Goal: Task Accomplishment & Management: Use online tool/utility

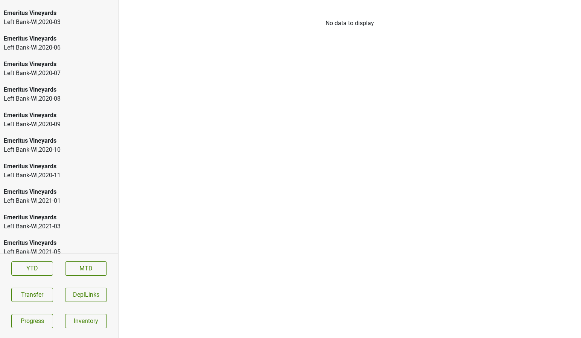
scroll to position [1152, 0]
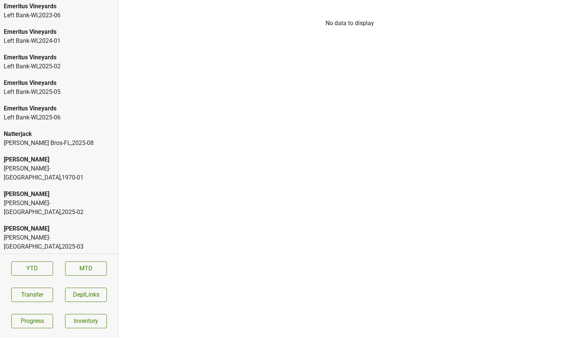
click at [44, 127] on div "Natterjack Johnson Bros-FL , 2025 - 08" at bounding box center [59, 139] width 118 height 26
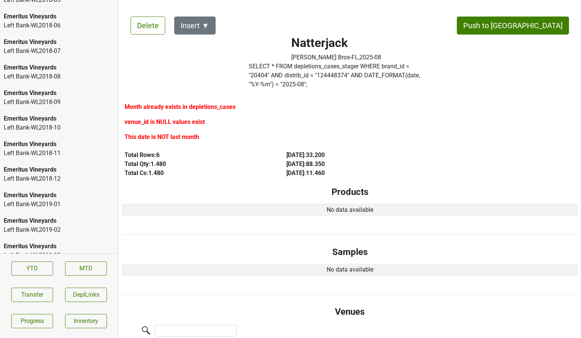
scroll to position [0, 0]
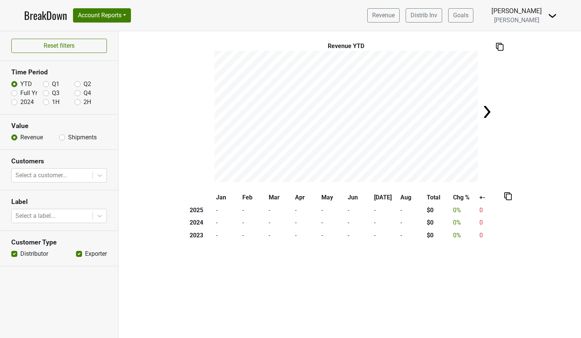
click at [105, 27] on nav "BreakDown Account Reports SuperRanker Map Award Progress Chain Compliance CRM N…" at bounding box center [290, 15] width 544 height 31
click at [105, 22] on button "Account Reports" at bounding box center [102, 15] width 58 height 14
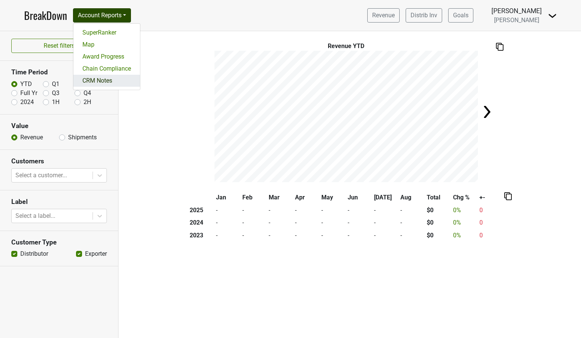
click at [99, 77] on link "CRM Notes" at bounding box center [106, 81] width 67 height 12
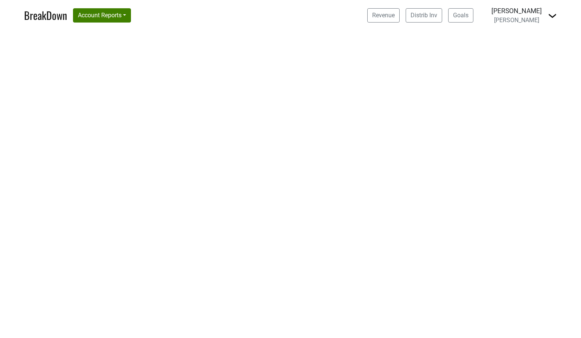
select select "CA"
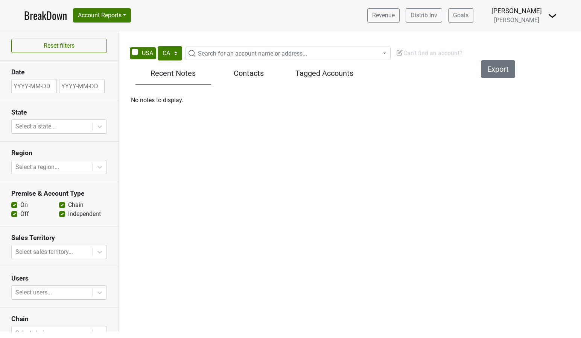
click at [204, 54] on span "Search for an account name or address..." at bounding box center [252, 53] width 109 height 7
type input "maverick-az"
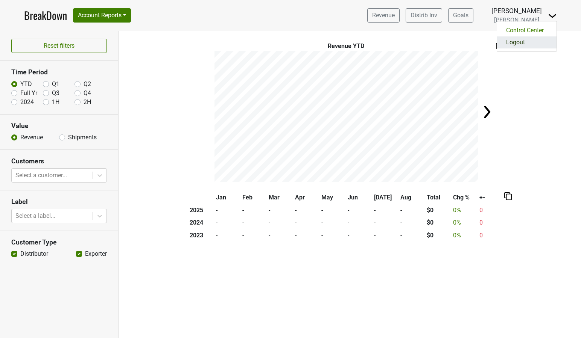
click at [535, 41] on link "Logout" at bounding box center [526, 42] width 59 height 12
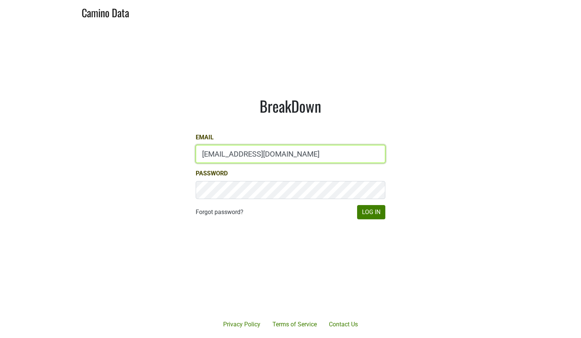
click at [249, 151] on input "depletions@mt.wine" at bounding box center [291, 154] width 190 height 18
type input "kristi.sanders@brownefamilywines.com"
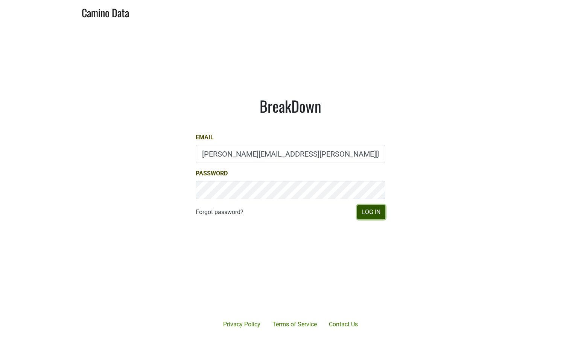
click at [362, 217] on button "Log In" at bounding box center [371, 212] width 28 height 14
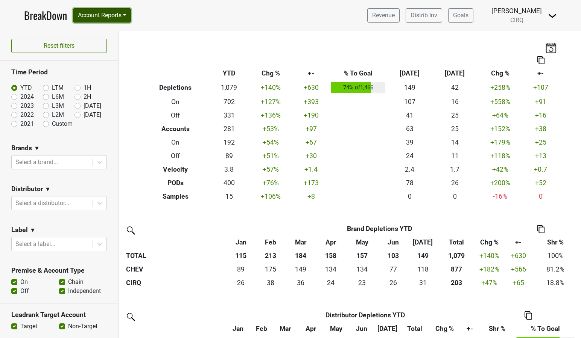
click at [128, 17] on button "Account Reports" at bounding box center [102, 15] width 58 height 14
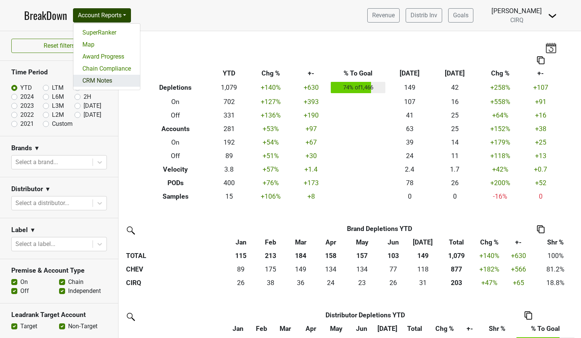
click at [115, 82] on link "CRM Notes" at bounding box center [106, 81] width 67 height 12
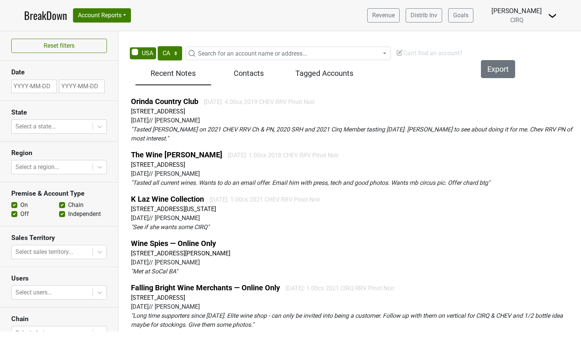
select select "CA"
click at [223, 57] on span "Search for an account name or address..." at bounding box center [252, 53] width 109 height 7
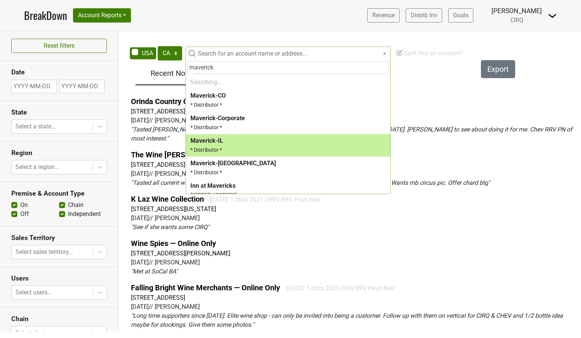
type input "maverick-"
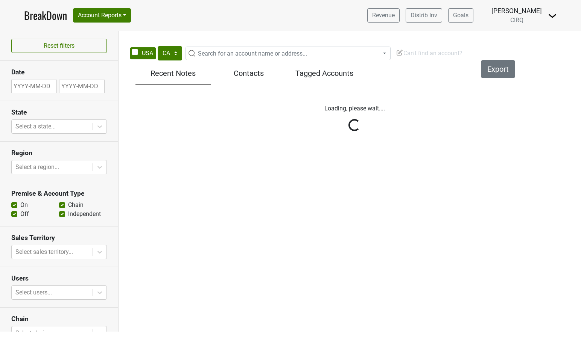
select select "CA"
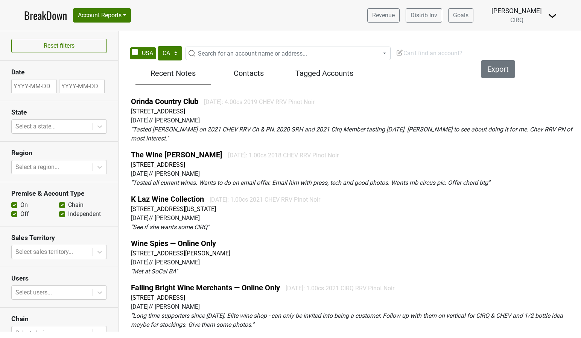
click at [212, 52] on span "Search for an account name or address..." at bounding box center [252, 53] width 109 height 7
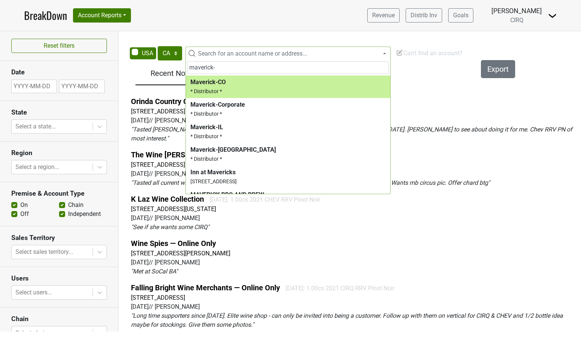
type input "maverick-"
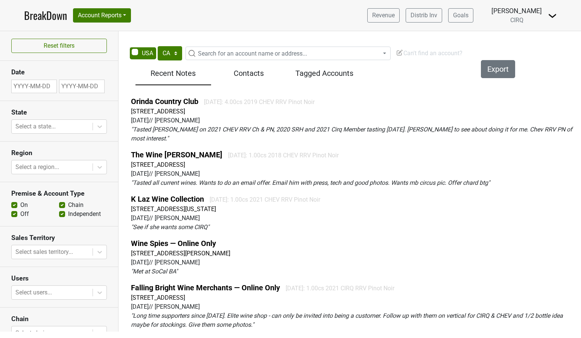
click at [190, 29] on nav "BreakDown Account Reports SuperRanker Map Award Progress Chain Compliance CRM N…" at bounding box center [290, 15] width 544 height 31
click at [217, 47] on span "Search for an account name or address..." at bounding box center [287, 54] width 205 height 14
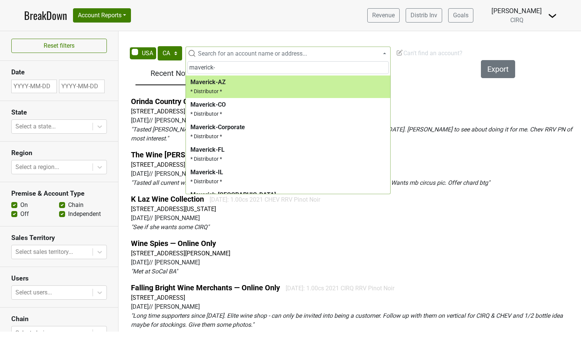
type input "maverick-"
select select "123842327"
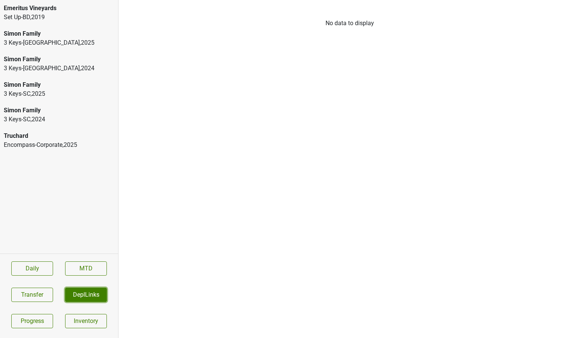
click at [84, 296] on button "DeplLinks" at bounding box center [86, 295] width 42 height 14
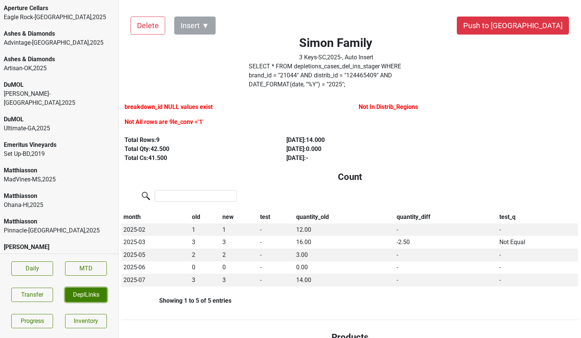
click at [86, 292] on button "DeplLinks" at bounding box center [86, 295] width 42 height 14
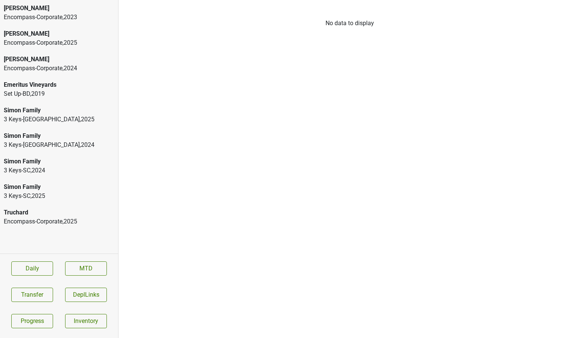
click at [90, 44] on div "Encompass-Corporate , 2025" at bounding box center [59, 42] width 111 height 9
click at [87, 21] on div "Encompass-Corporate , 2023" at bounding box center [59, 17] width 111 height 9
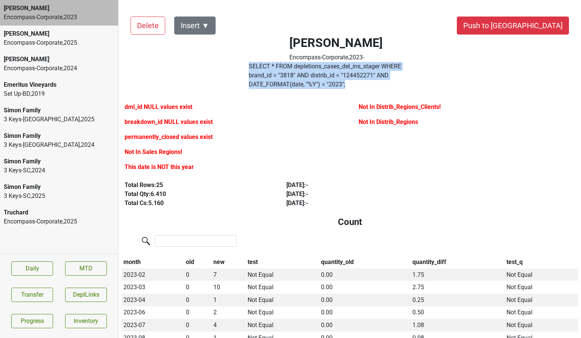
drag, startPoint x: 436, startPoint y: 76, endPoint x: 225, endPoint y: 74, distance: 210.9
click at [225, 74] on div "Colgin Encompass-Corporate , 2023 - SELECT * FROM depletions_cases_del_ins_stag…" at bounding box center [335, 50] width 223 height 85
copy div "SELECT * FROM depletions_cases_del_ins_stager WHERE brand_id = " 3818 " AND dis…"
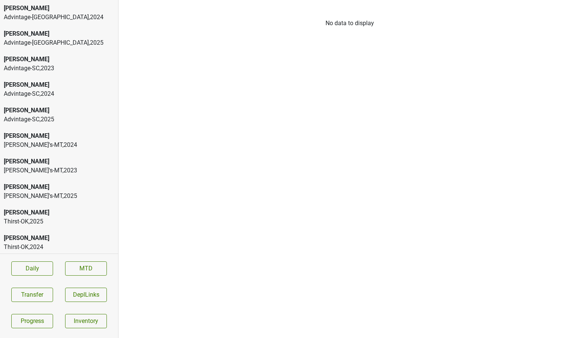
click at [73, 188] on div "Colgin" at bounding box center [59, 187] width 111 height 9
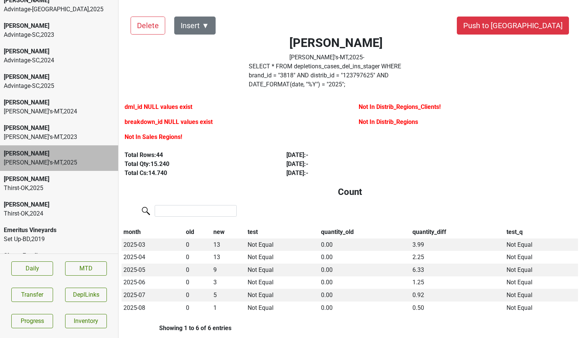
scroll to position [34, 0]
click at [68, 211] on div "Thirst-OK , 2024" at bounding box center [59, 213] width 111 height 9
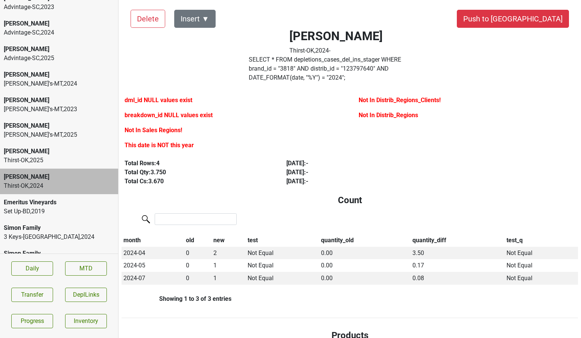
scroll to position [59, 0]
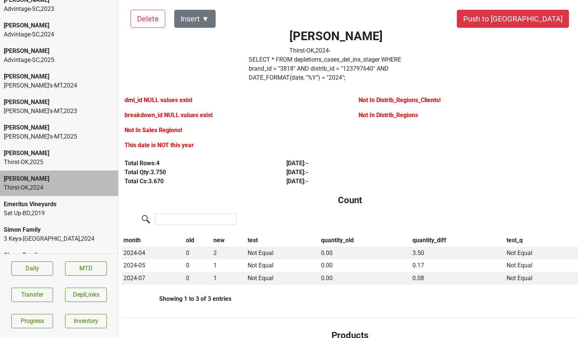
click at [57, 50] on div "[PERSON_NAME]" at bounding box center [59, 51] width 111 height 9
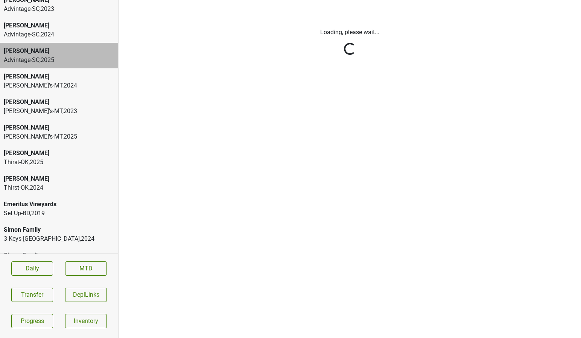
scroll to position [0, 0]
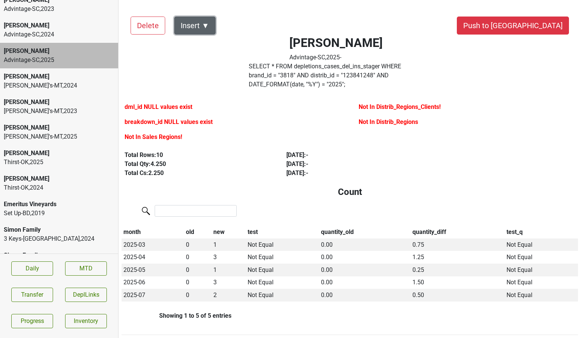
click at [204, 27] on button "Insert ▼" at bounding box center [194, 26] width 41 height 18
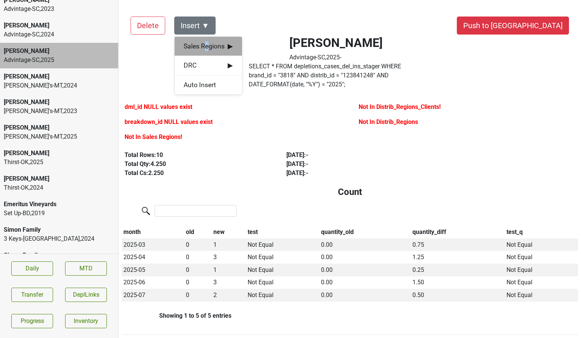
click at [206, 47] on span "Sales Regions ▶" at bounding box center [207, 46] width 49 height 10
click at [255, 47] on div "Jake Watson" at bounding box center [276, 46] width 68 height 19
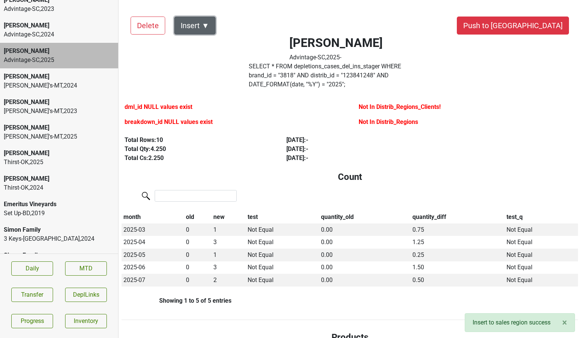
click at [206, 26] on button "Insert ▼" at bounding box center [194, 26] width 41 height 18
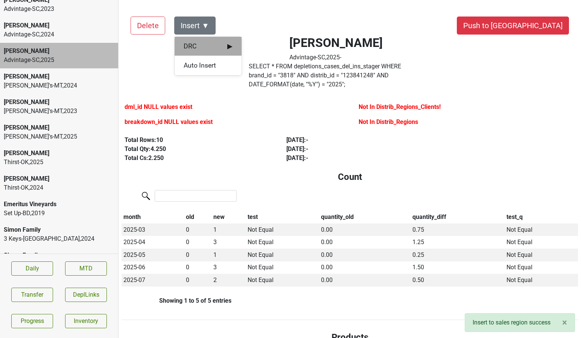
click at [214, 43] on span "DRC ▶" at bounding box center [207, 46] width 49 height 10
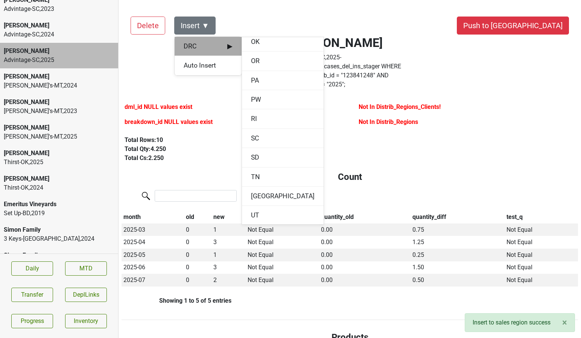
scroll to position [802, 0]
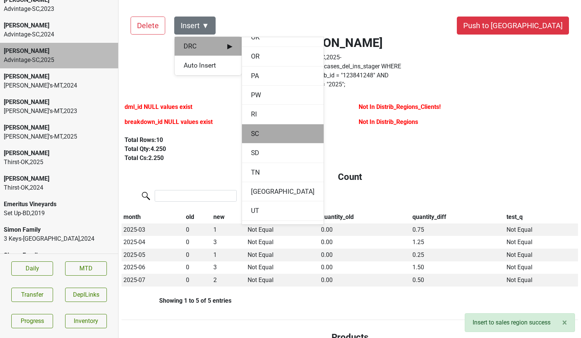
click at [252, 133] on div "SC" at bounding box center [283, 133] width 82 height 19
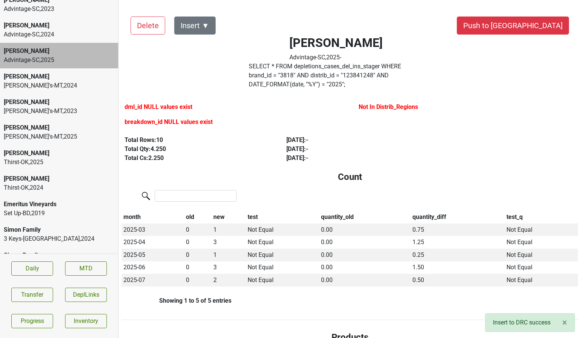
click at [36, 83] on div "George's-MT , 2024" at bounding box center [59, 85] width 111 height 9
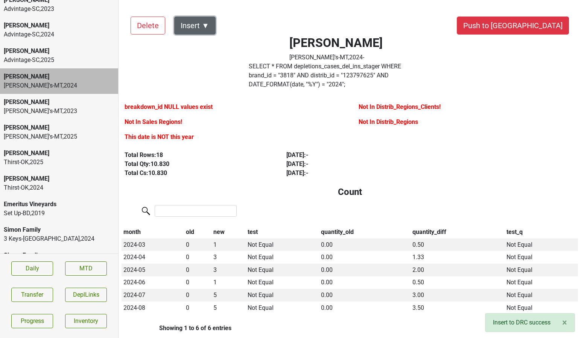
click at [207, 27] on button "Insert ▼" at bounding box center [194, 26] width 41 height 18
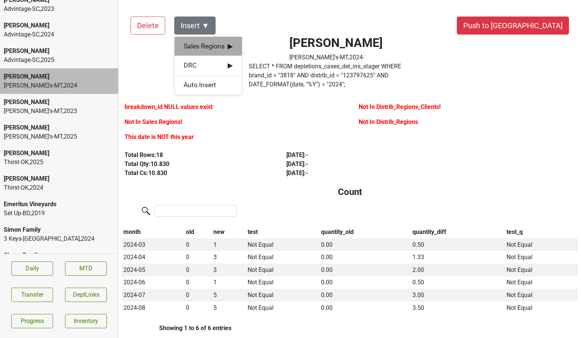
click at [213, 46] on span "Sales Regions ▶" at bounding box center [207, 46] width 49 height 10
click at [254, 47] on div "Jake Watson" at bounding box center [276, 46] width 68 height 19
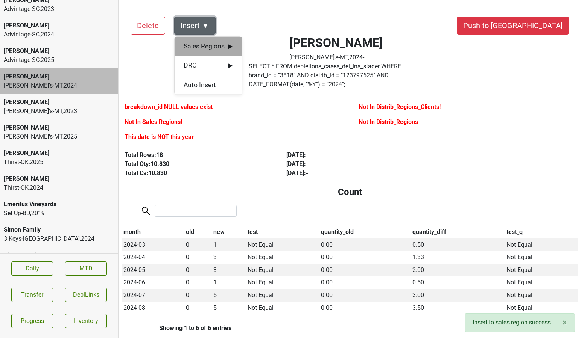
click at [205, 27] on button "Insert ▼" at bounding box center [194, 26] width 41 height 18
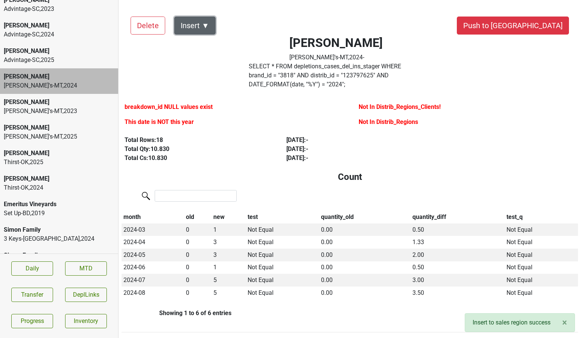
click at [205, 27] on button "Insert ▼" at bounding box center [194, 26] width 41 height 18
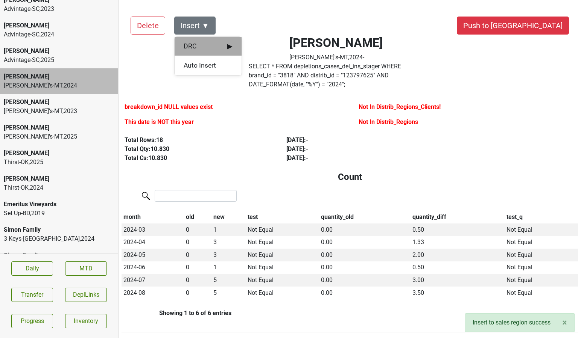
click at [212, 48] on span "DRC ▶" at bounding box center [207, 46] width 49 height 10
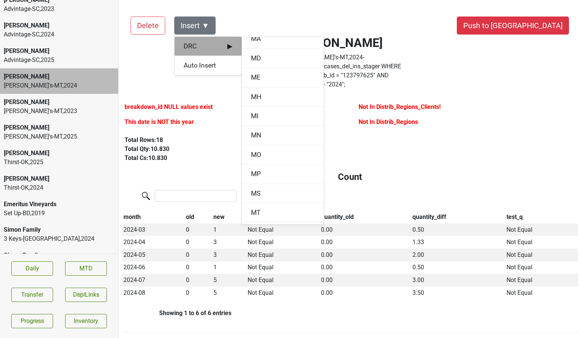
scroll to position [434, 0]
click at [255, 208] on div "MT" at bounding box center [283, 212] width 82 height 19
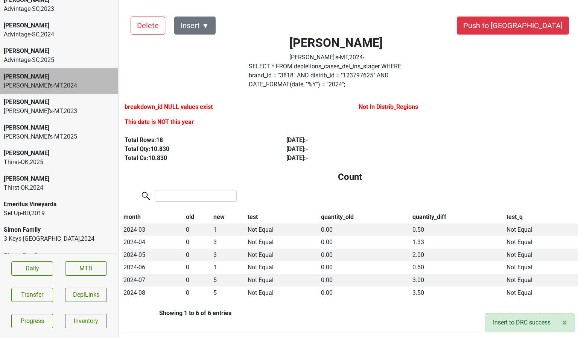
click at [76, 156] on div "Colgin" at bounding box center [59, 153] width 111 height 9
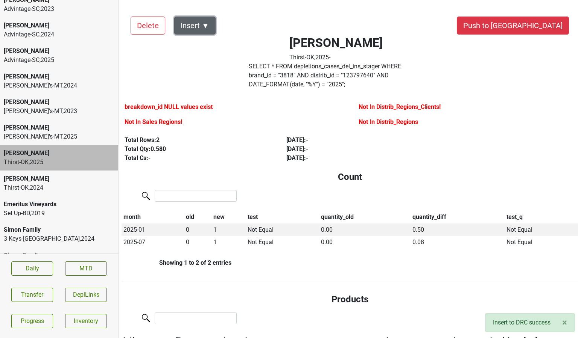
click at [206, 26] on button "Insert ▼" at bounding box center [194, 26] width 41 height 18
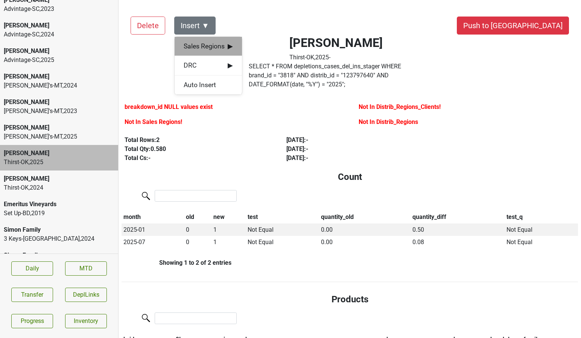
click at [226, 54] on div "Sales Regions ▶" at bounding box center [207, 46] width 67 height 19
click at [264, 50] on div "[PERSON_NAME]" at bounding box center [276, 46] width 68 height 19
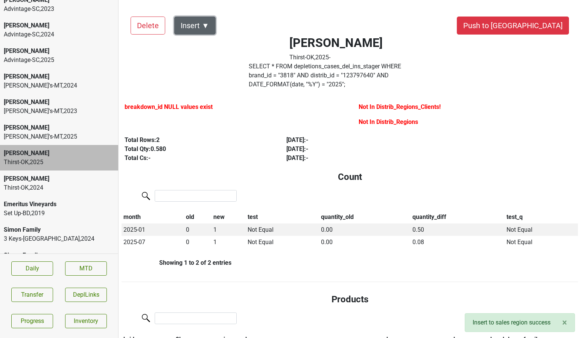
click at [205, 28] on button "Insert ▼" at bounding box center [194, 26] width 41 height 18
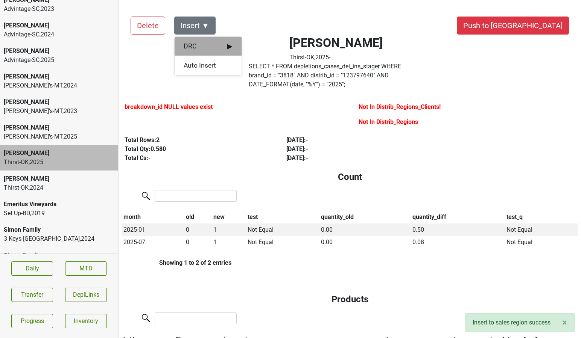
click at [209, 47] on span "DRC ▶" at bounding box center [207, 46] width 49 height 10
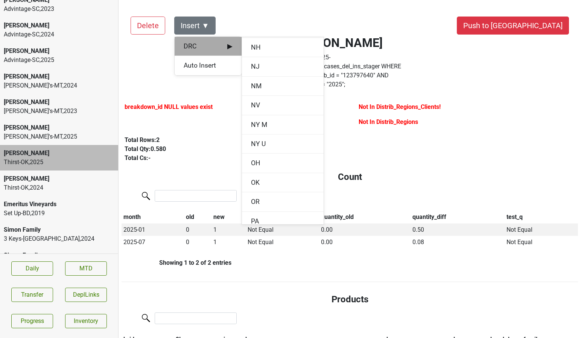
scroll to position [667, 0]
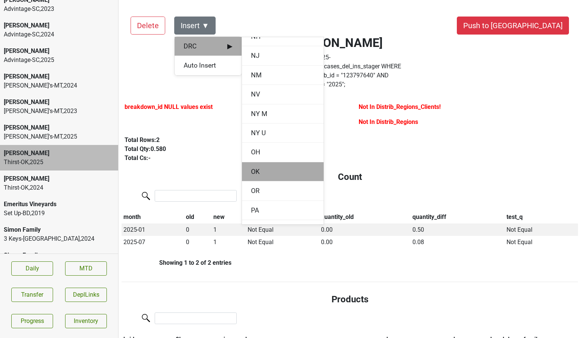
click at [252, 164] on div "OK" at bounding box center [283, 171] width 82 height 19
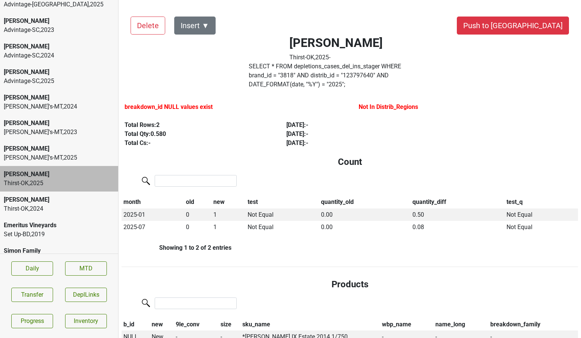
scroll to position [0, 0]
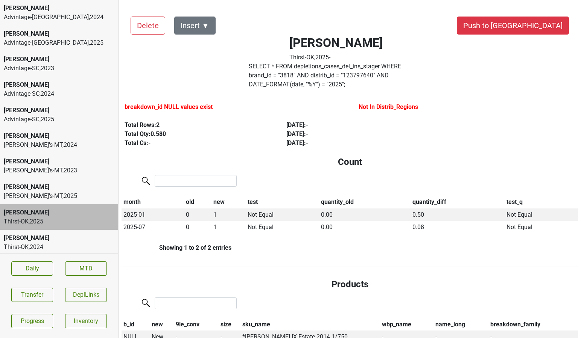
click at [59, 44] on div "Advintage-NC , 2025" at bounding box center [59, 42] width 111 height 9
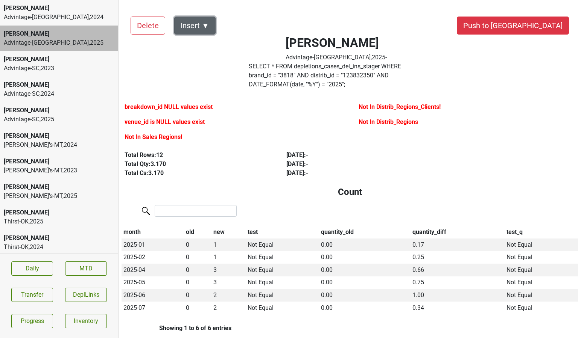
click at [206, 27] on button "Insert ▼" at bounding box center [194, 26] width 41 height 18
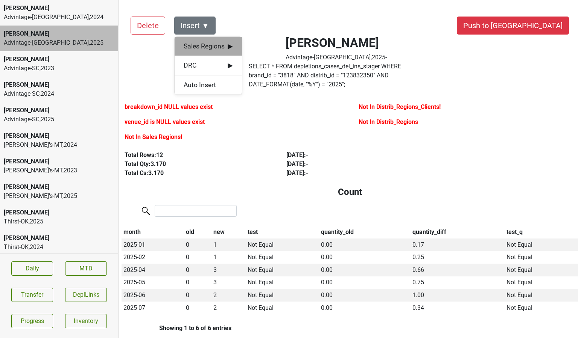
click at [208, 47] on span "Sales Regions ▶" at bounding box center [207, 46] width 49 height 10
click at [258, 46] on div "[PERSON_NAME]" at bounding box center [276, 46] width 68 height 19
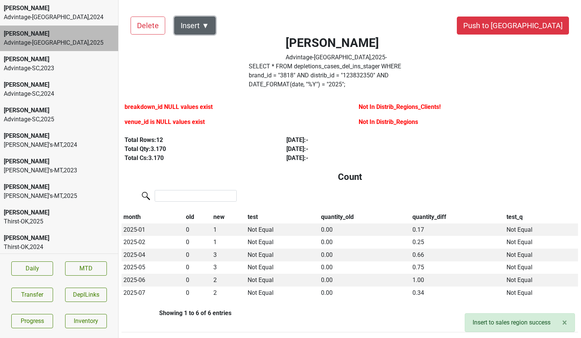
click at [205, 27] on button "Insert ▼" at bounding box center [194, 26] width 41 height 18
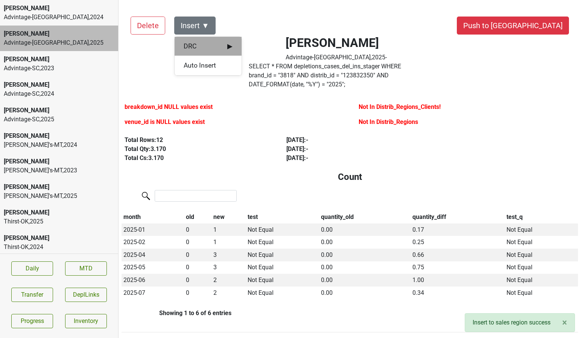
click at [205, 46] on span "DRC ▶" at bounding box center [207, 46] width 49 height 10
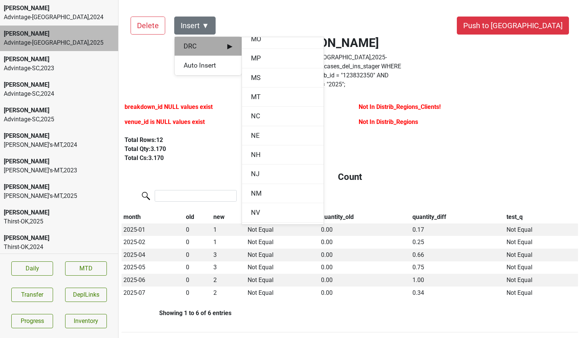
scroll to position [561, 0]
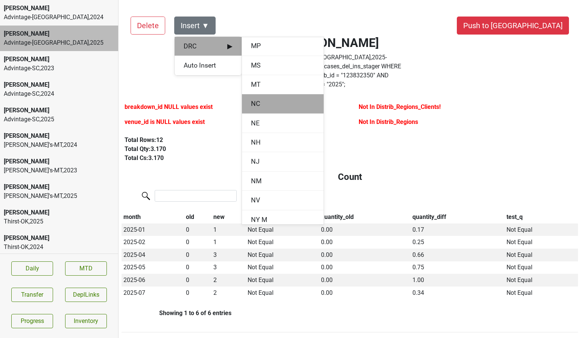
click at [262, 103] on div "NC" at bounding box center [283, 103] width 82 height 19
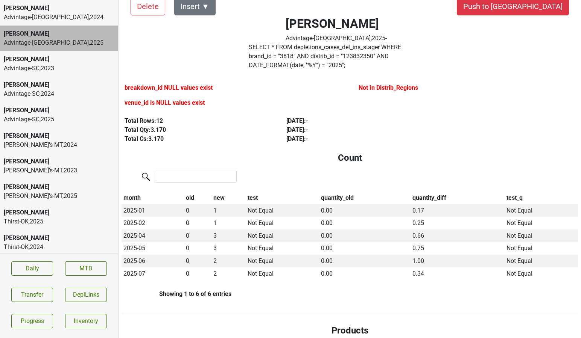
scroll to position [23, 0]
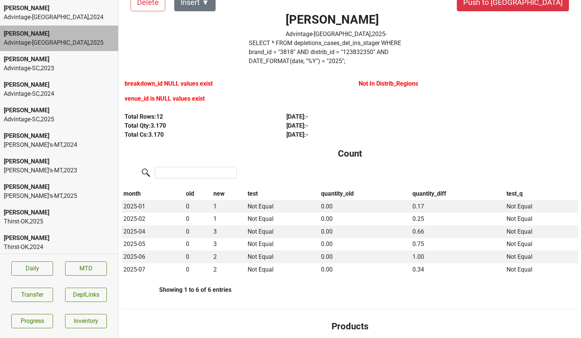
click at [77, 90] on div "Advintage-SC , 2024" at bounding box center [59, 93] width 111 height 9
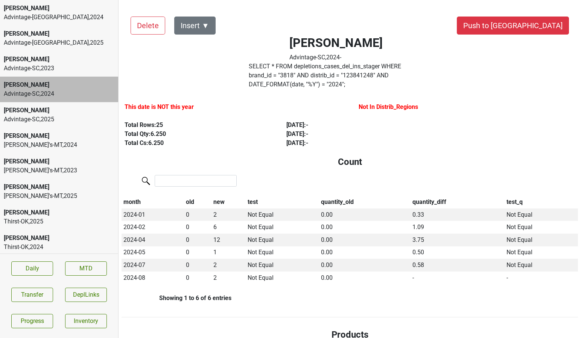
click at [374, 73] on label "SELECT * FROM depletions_cases_del_ins_stager WHERE brand_id = " 3818 " AND dis…" at bounding box center [336, 75] width 174 height 27
click at [87, 296] on button "DeplLinks" at bounding box center [86, 295] width 42 height 14
click at [44, 296] on button "Transfer" at bounding box center [32, 295] width 42 height 14
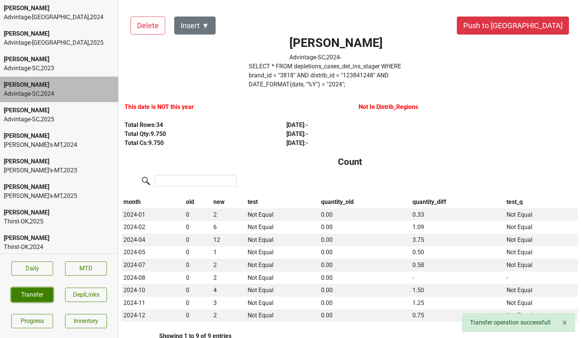
click at [44, 296] on button "Transfer" at bounding box center [32, 295] width 42 height 14
click at [42, 44] on div "Advintage-NC , 2025" at bounding box center [59, 42] width 111 height 9
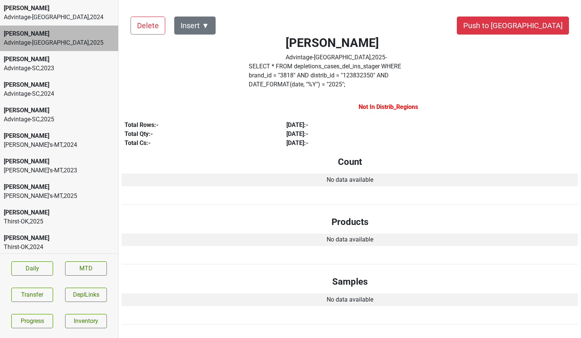
click at [70, 117] on div "Advintage-SC , 2025" at bounding box center [59, 119] width 111 height 9
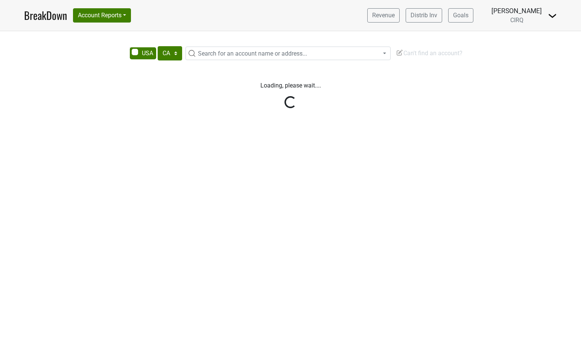
select select "CA"
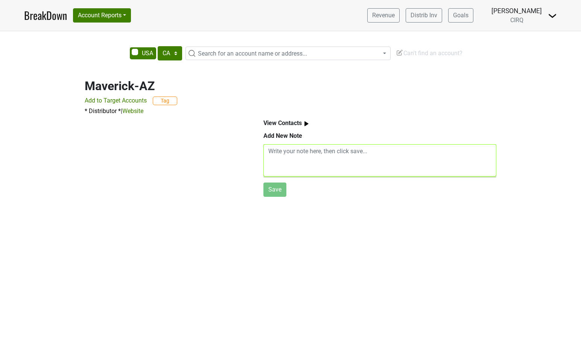
click at [273, 149] on textarea at bounding box center [379, 160] width 233 height 32
paste textarea "2 On Prem Specialist 12 Sales Reps"
type textarea "2 On Prem Specialist 12 Sales Reps"
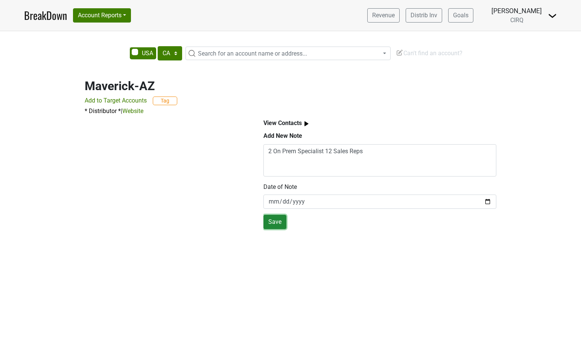
click at [268, 225] on button "Save" at bounding box center [274, 222] width 23 height 14
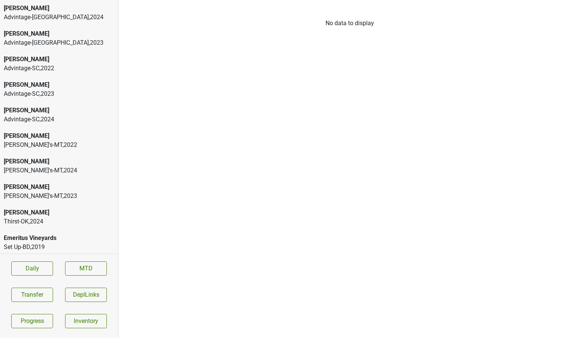
click at [48, 64] on div "[PERSON_NAME]" at bounding box center [59, 59] width 111 height 9
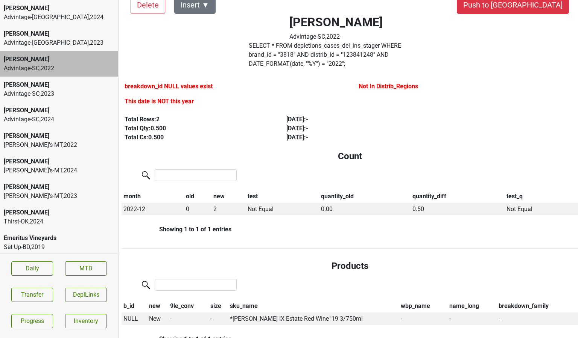
scroll to position [21, 0]
click at [57, 125] on div "[PERSON_NAME] Advintage-SC , 2024" at bounding box center [59, 115] width 118 height 26
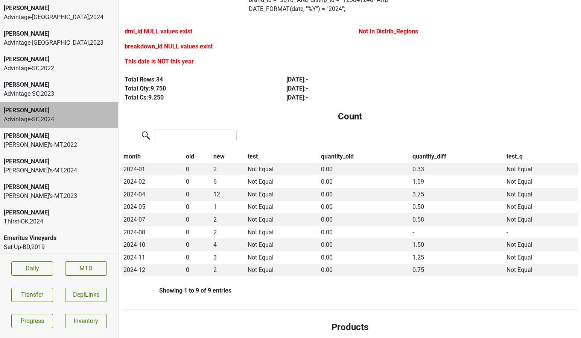
scroll to position [0, 0]
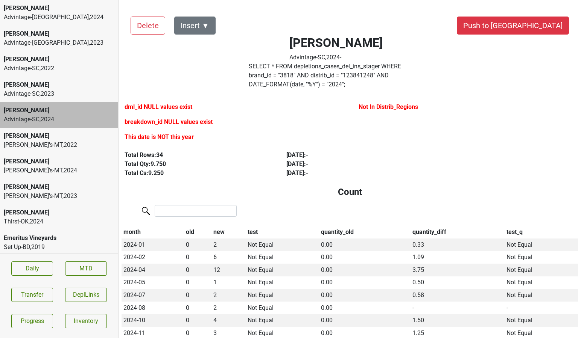
click at [73, 69] on div "Advintage-SC , 2022" at bounding box center [59, 68] width 111 height 9
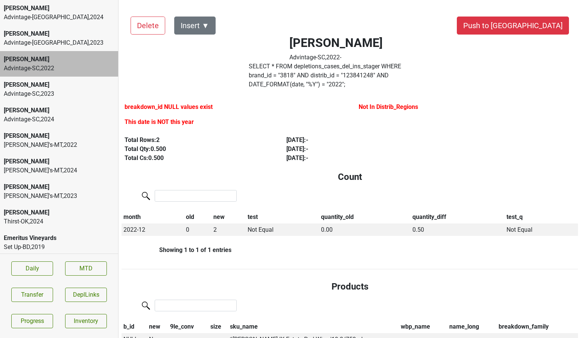
click at [68, 94] on div "Advintage-SC , 2023" at bounding box center [59, 93] width 111 height 9
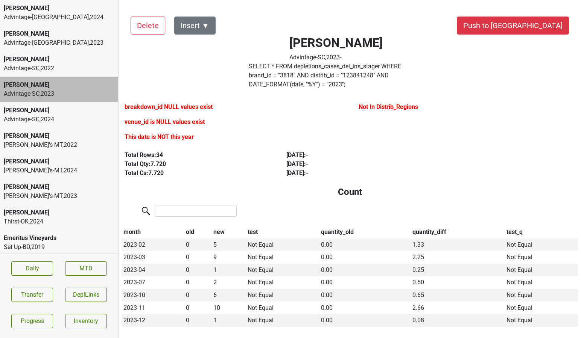
click at [56, 139] on div "[PERSON_NAME]" at bounding box center [59, 136] width 111 height 9
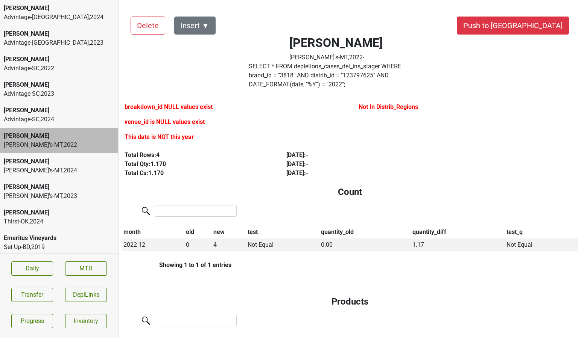
click at [52, 173] on div "[PERSON_NAME]'s-MT , 2024" at bounding box center [59, 170] width 111 height 9
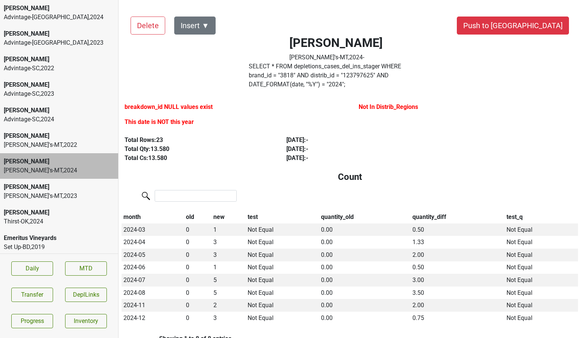
click at [50, 192] on div "George's-MT , 2023" at bounding box center [59, 196] width 111 height 9
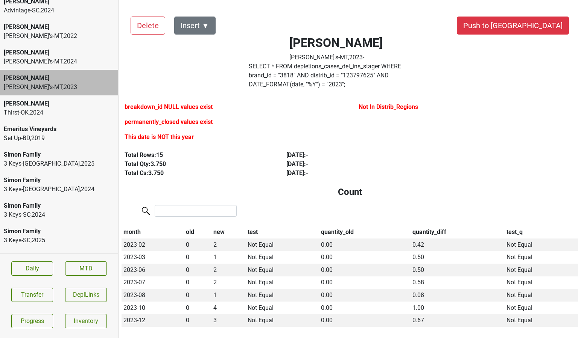
scroll to position [130, 0]
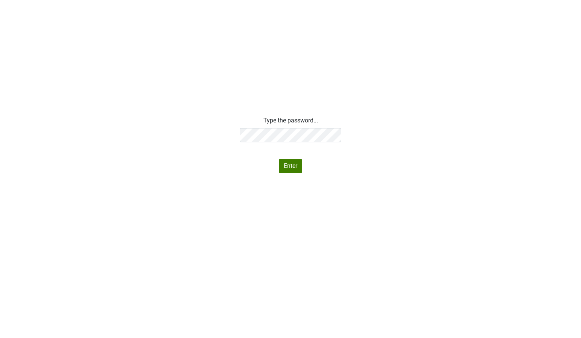
click at [194, 131] on div "Type the password... Enter" at bounding box center [290, 144] width 581 height 57
click at [197, 133] on div "Type the password... Your password is invalid. Please try again. Enter" at bounding box center [290, 144] width 581 height 57
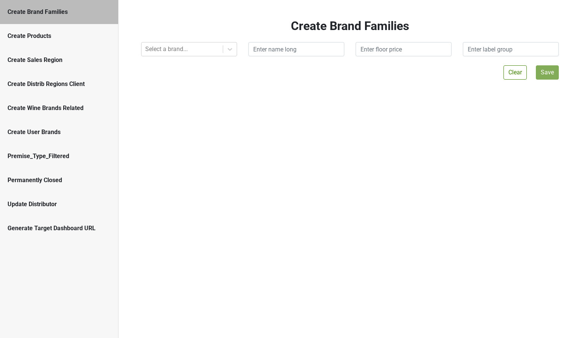
click at [74, 199] on div "Update Distributor" at bounding box center [59, 205] width 118 height 24
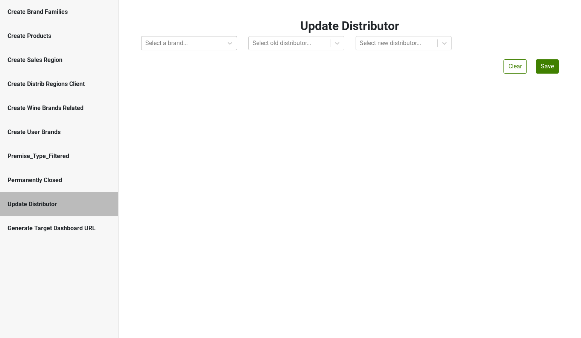
click at [176, 43] on div at bounding box center [182, 43] width 74 height 11
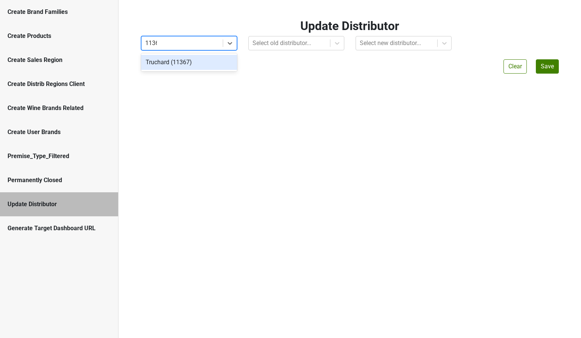
type input "11367"
click at [176, 62] on div "Truchard (11367)" at bounding box center [189, 62] width 96 height 15
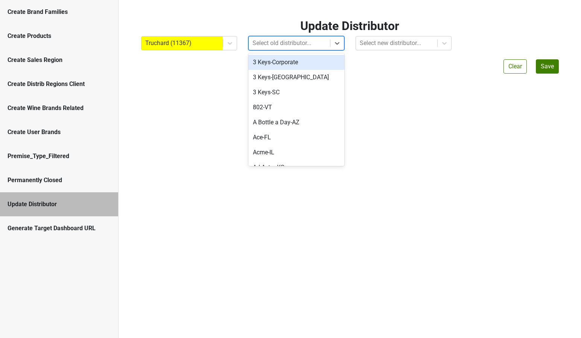
click at [269, 37] on div "Select old distributor..." at bounding box center [289, 43] width 81 height 14
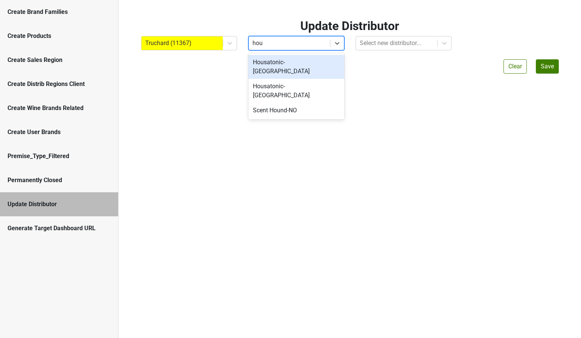
type input "hous"
click at [289, 57] on div "Housatonic-CT" at bounding box center [296, 67] width 96 height 24
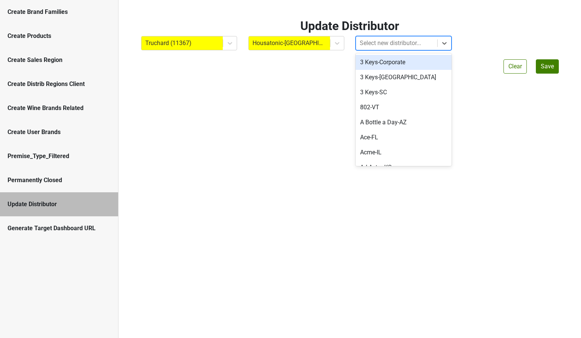
click at [374, 44] on div at bounding box center [396, 43] width 74 height 11
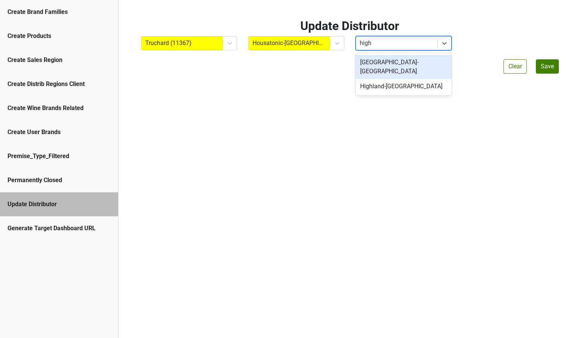
type input "highl"
click at [389, 64] on div "Highland-[GEOGRAPHIC_DATA]" at bounding box center [403, 62] width 96 height 15
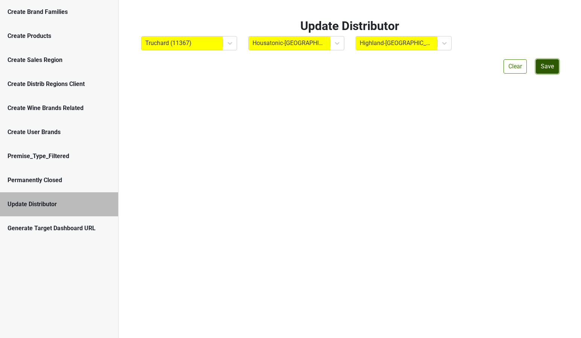
click at [545, 68] on button "Save" at bounding box center [546, 66] width 23 height 14
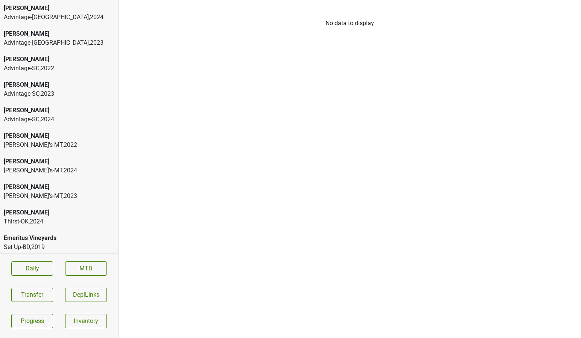
click at [58, 13] on div "Advintage-[GEOGRAPHIC_DATA] , 2024" at bounding box center [59, 17] width 111 height 9
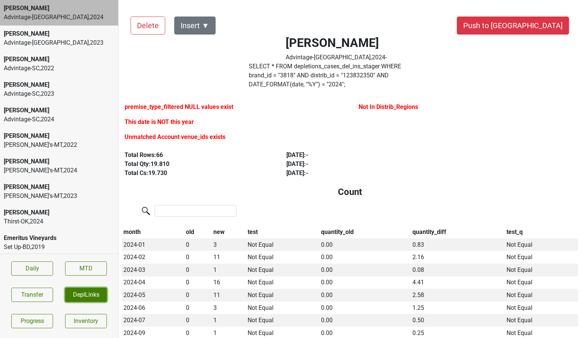
click at [94, 298] on button "DeplLinks" at bounding box center [86, 295] width 42 height 14
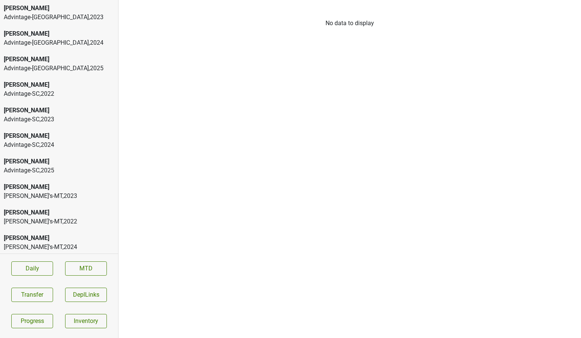
click at [65, 53] on div "Colgin Advintage-NC , 2025" at bounding box center [59, 64] width 118 height 26
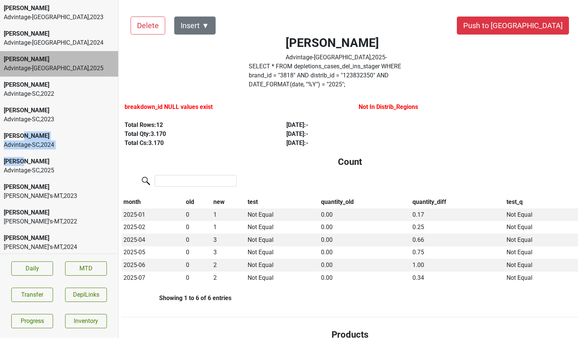
drag, startPoint x: 58, startPoint y: 135, endPoint x: 32, endPoint y: 157, distance: 34.4
click at [32, 157] on div "Colgin Advintage-NC , 2023 Colgin Advintage-NC , 2024 Colgin Advintage-NC , 202…" at bounding box center [59, 127] width 118 height 254
click at [30, 165] on div "[PERSON_NAME]" at bounding box center [59, 161] width 111 height 9
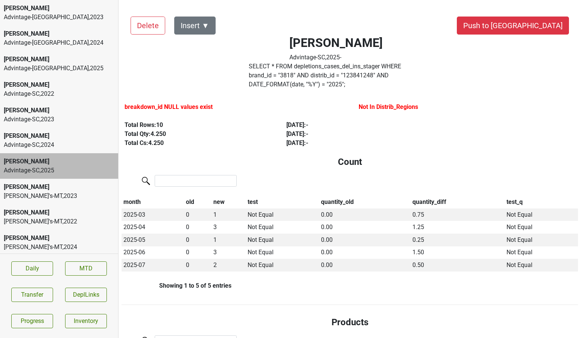
click at [70, 62] on div "[PERSON_NAME]" at bounding box center [59, 59] width 111 height 9
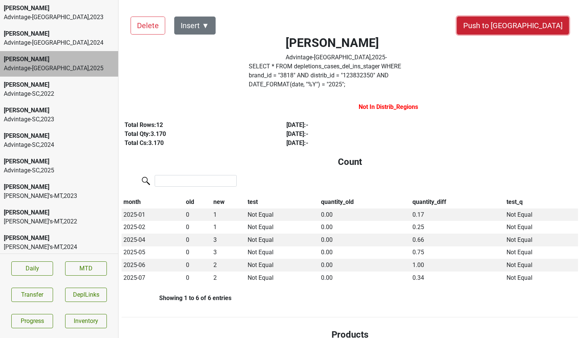
click at [527, 29] on button "Push to [GEOGRAPHIC_DATA]" at bounding box center [512, 26] width 112 height 18
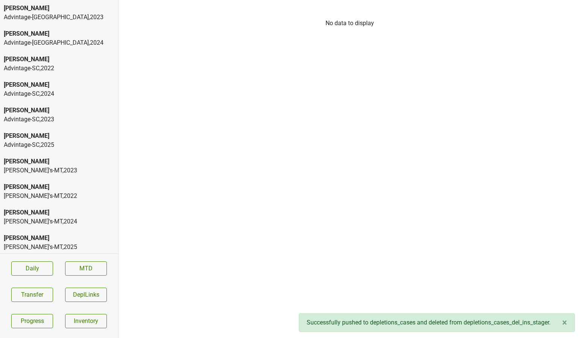
click at [53, 45] on div "Advintage-[GEOGRAPHIC_DATA] , 2024" at bounding box center [59, 42] width 111 height 9
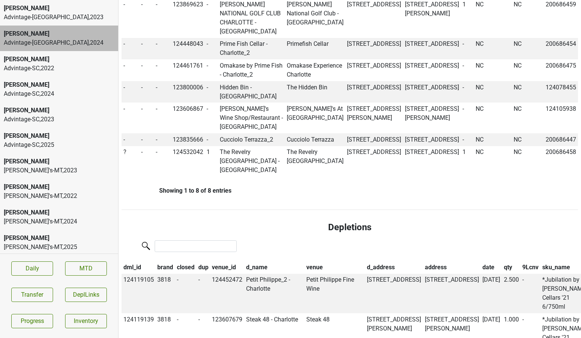
scroll to position [781, 0]
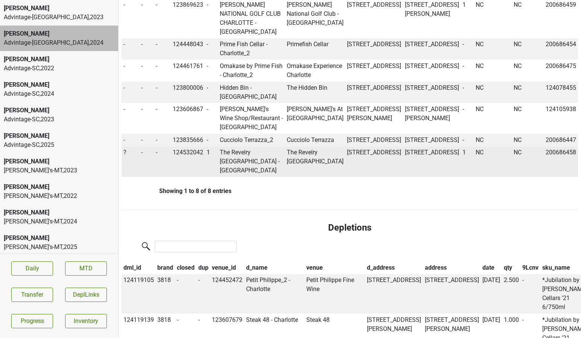
click at [231, 177] on td "The Revelry North End - Charlotte" at bounding box center [251, 162] width 67 height 31
click at [127, 177] on td "?" at bounding box center [130, 162] width 18 height 31
click at [124, 156] on span "?" at bounding box center [124, 152] width 3 height 7
click at [137, 177] on div "On" at bounding box center [151, 167] width 59 height 19
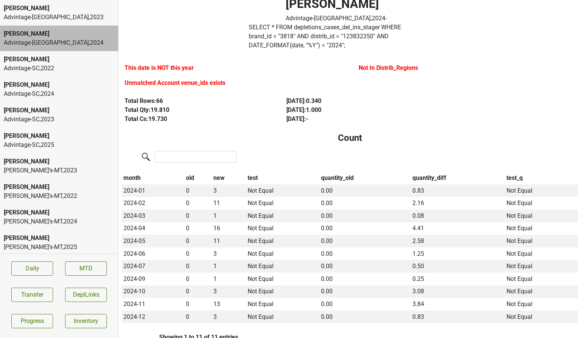
scroll to position [0, 0]
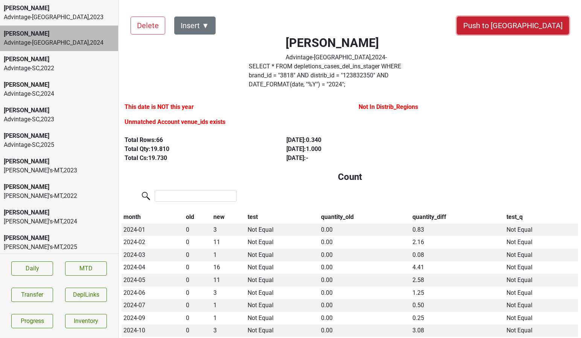
click at [539, 23] on button "Push to DC" at bounding box center [512, 26] width 112 height 18
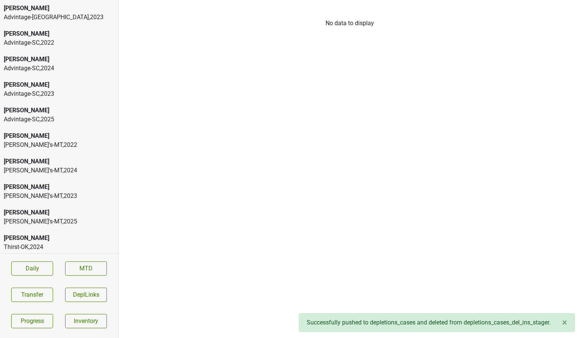
click at [70, 121] on div "Advintage-SC , 2025" at bounding box center [59, 119] width 111 height 9
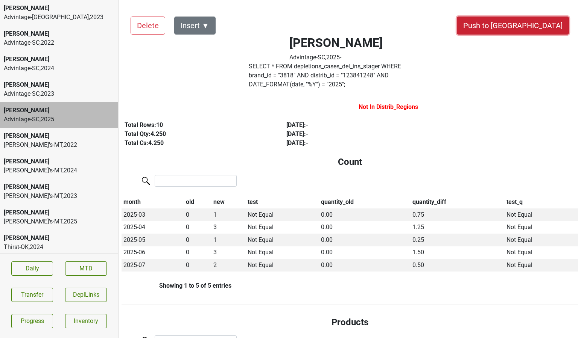
click at [529, 19] on button "Push to DC" at bounding box center [512, 26] width 112 height 18
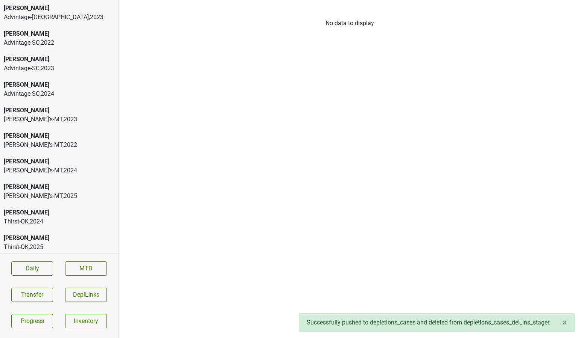
click at [60, 91] on div "Advintage-SC , 2024" at bounding box center [59, 93] width 111 height 9
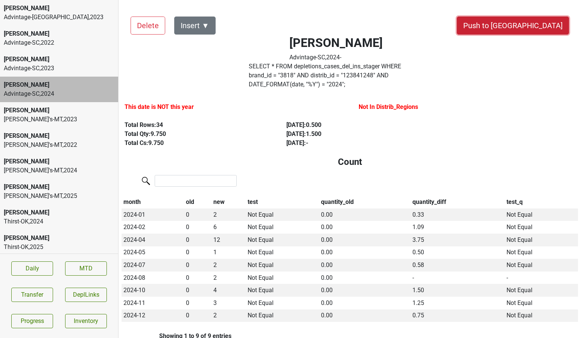
click at [535, 27] on button "Push to DC" at bounding box center [512, 26] width 112 height 18
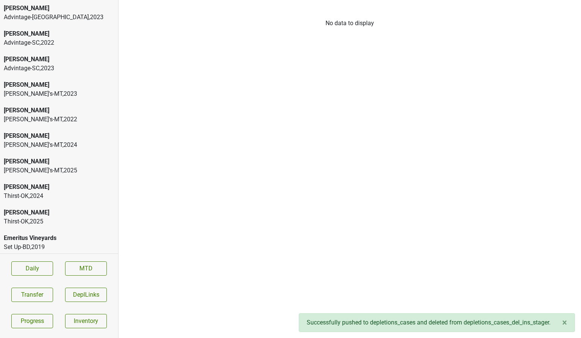
click at [42, 167] on div "George's-MT , 2025" at bounding box center [59, 170] width 111 height 9
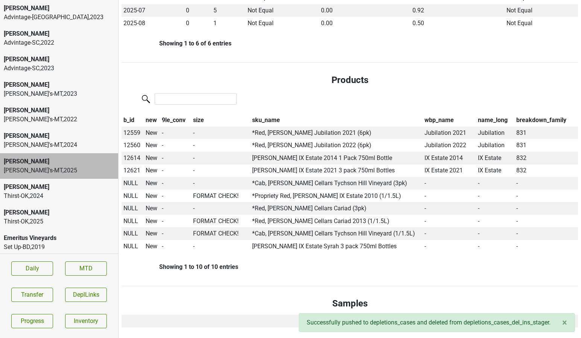
scroll to position [258, 0]
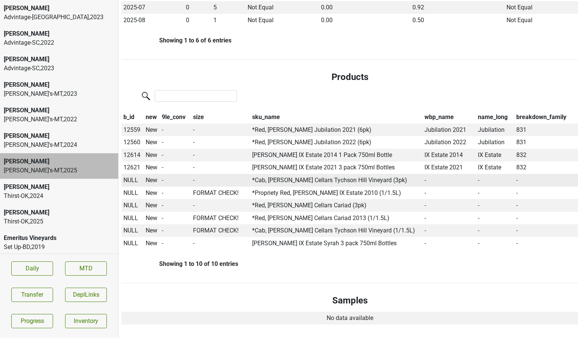
click at [132, 177] on span "NULL" at bounding box center [130, 180] width 15 height 7
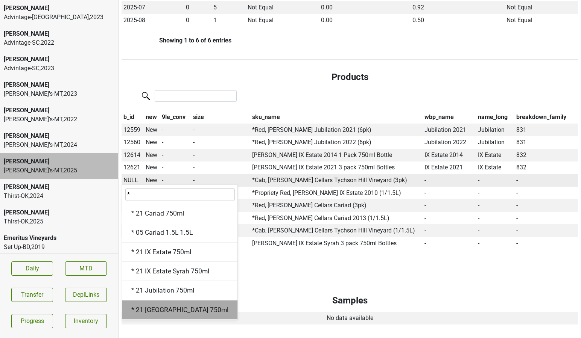
type input "*"
click at [151, 305] on div "* 21 Tychson Hill 750ml" at bounding box center [179, 310] width 115 height 19
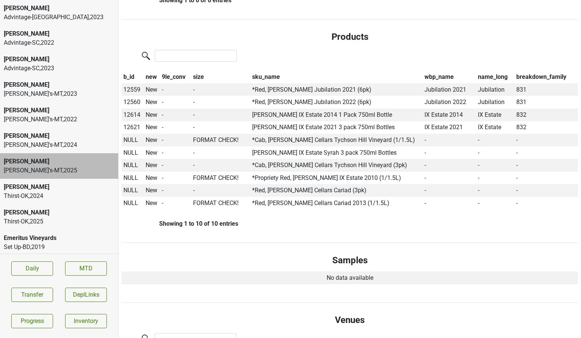
scroll to position [297, 0]
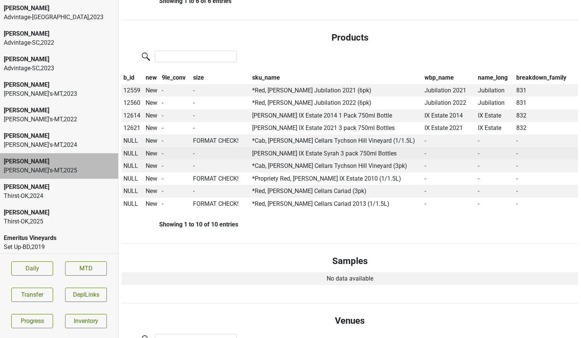
click at [130, 150] on span "NULL" at bounding box center [130, 153] width 15 height 7
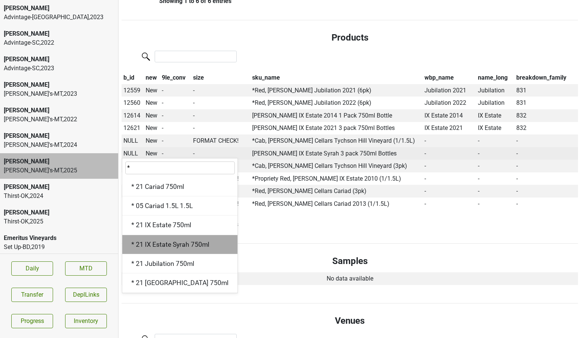
type input "*"
click at [161, 235] on div "* 21 IX Estate Syrah 750ml" at bounding box center [179, 244] width 115 height 19
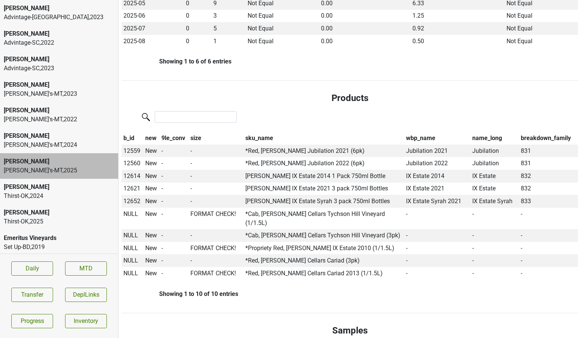
scroll to position [241, 0]
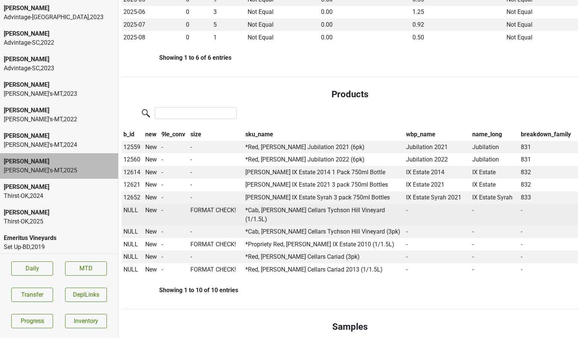
click at [130, 207] on span "NULL" at bounding box center [130, 210] width 15 height 7
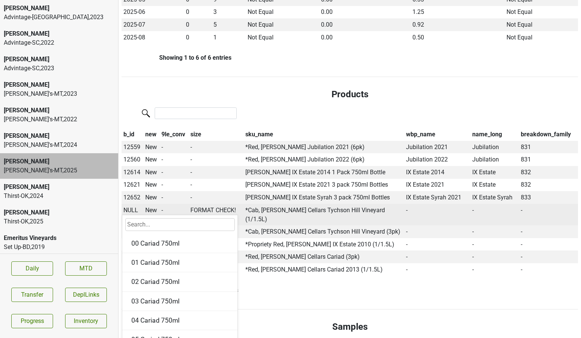
type input "*"
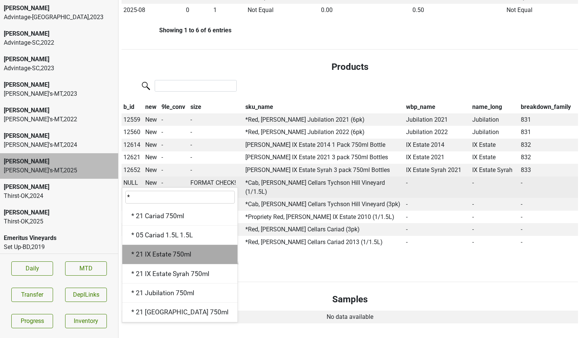
scroll to position [266, 0]
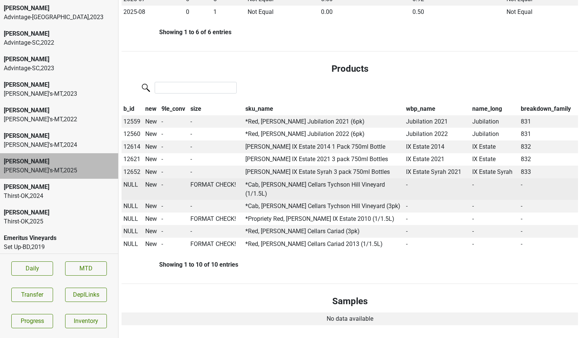
click at [164, 179] on td "-" at bounding box center [173, 190] width 29 height 22
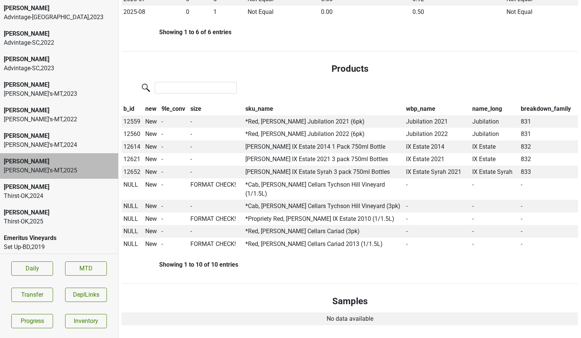
click at [30, 213] on div "Colgin" at bounding box center [59, 212] width 111 height 9
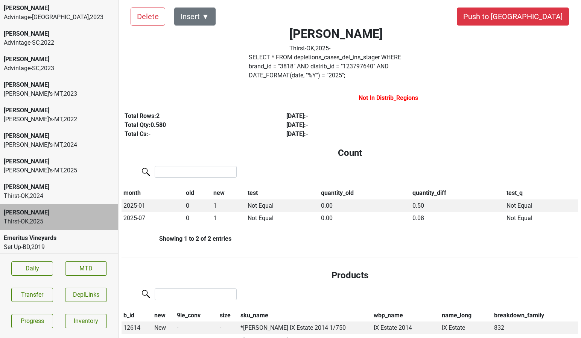
scroll to position [0, 0]
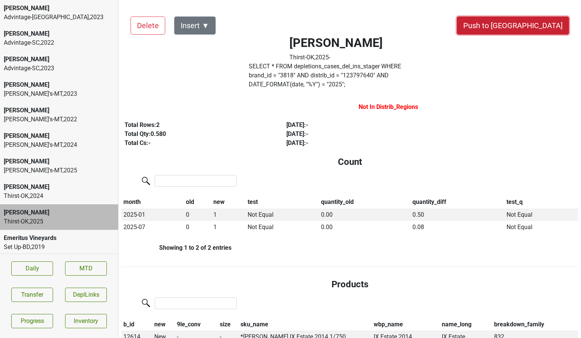
click at [545, 23] on button "Push to DC" at bounding box center [512, 26] width 112 height 18
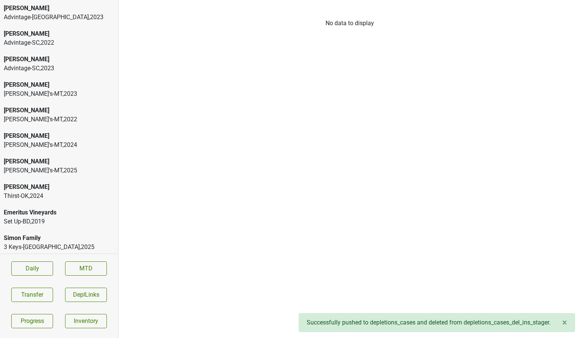
click at [65, 199] on div "Thirst-OK , 2024" at bounding box center [59, 196] width 111 height 9
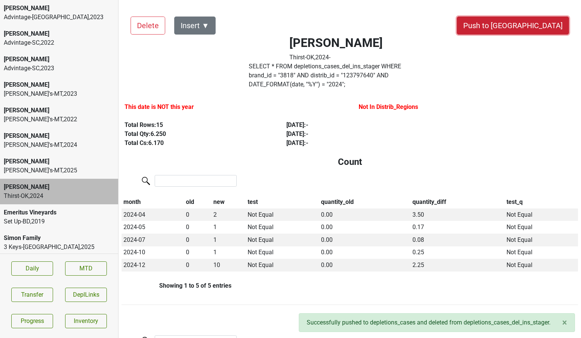
click at [523, 26] on button "Push to DC" at bounding box center [512, 26] width 112 height 18
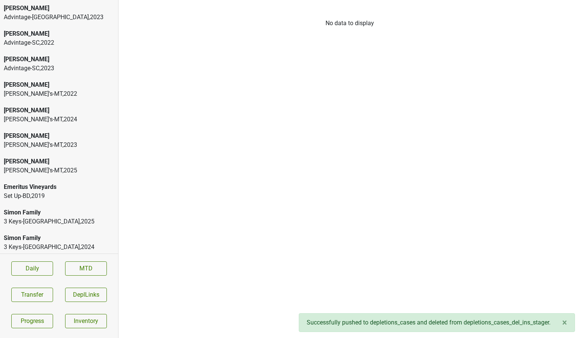
click at [52, 60] on div "[PERSON_NAME]" at bounding box center [59, 59] width 111 height 9
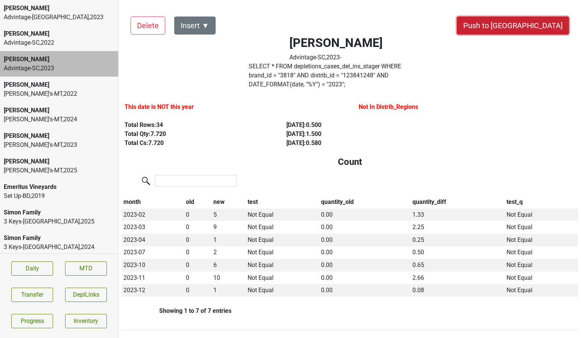
click at [538, 24] on button "Push to DC" at bounding box center [512, 26] width 112 height 18
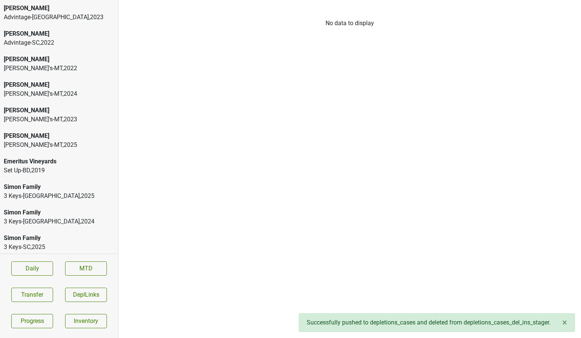
click at [53, 33] on div "[PERSON_NAME]" at bounding box center [59, 33] width 111 height 9
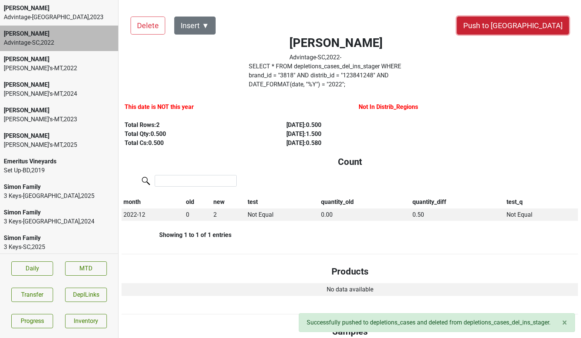
click at [534, 24] on button "Push to DC" at bounding box center [512, 26] width 112 height 18
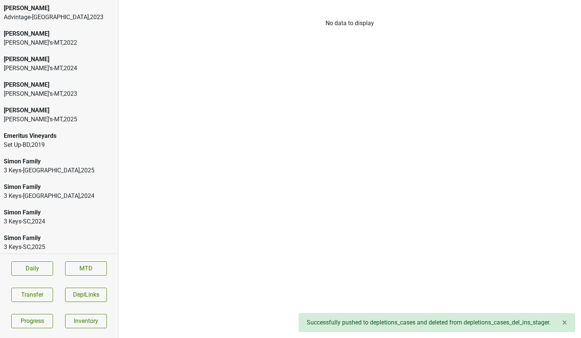
click at [58, 11] on div "[PERSON_NAME]" at bounding box center [59, 8] width 111 height 9
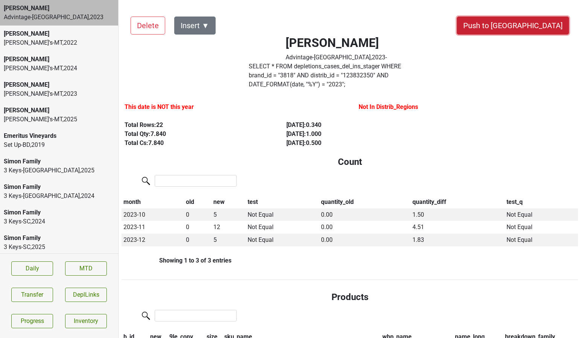
click at [533, 26] on button "Push to DC" at bounding box center [512, 26] width 112 height 18
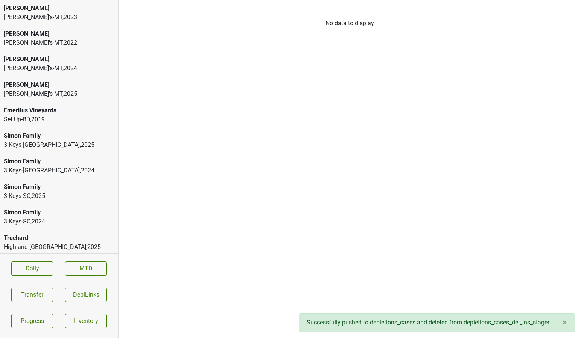
click at [32, 89] on div "George's-MT , 2025" at bounding box center [59, 93] width 111 height 9
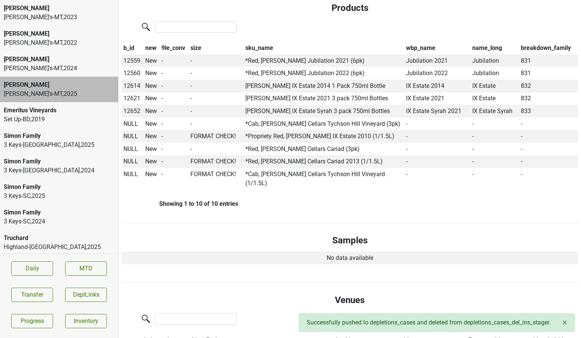
scroll to position [335, 0]
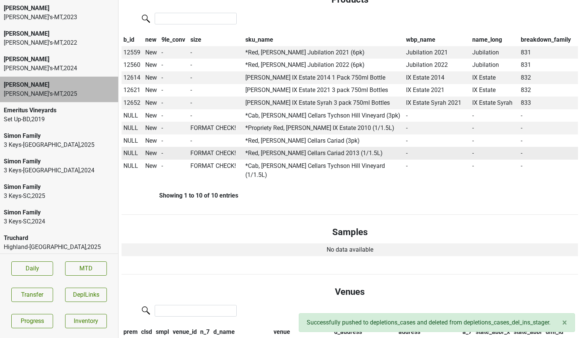
click at [129, 150] on span "NULL" at bounding box center [130, 153] width 15 height 7
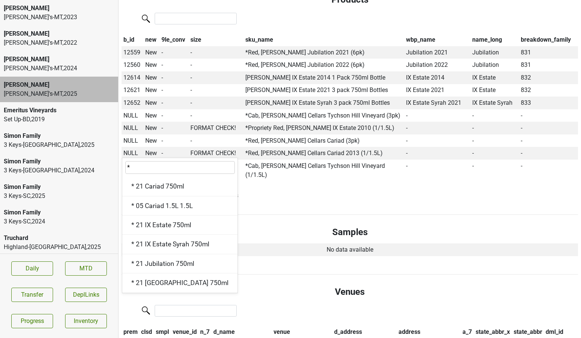
drag, startPoint x: 173, startPoint y: 161, endPoint x: 70, endPoint y: 147, distance: 103.5
click at [70, 0] on div "Colgin George's-MT , 2023 Colgin George's-MT , 2022 Colgin George's-MT , 2024 C…" at bounding box center [290, 0] width 581 height 0
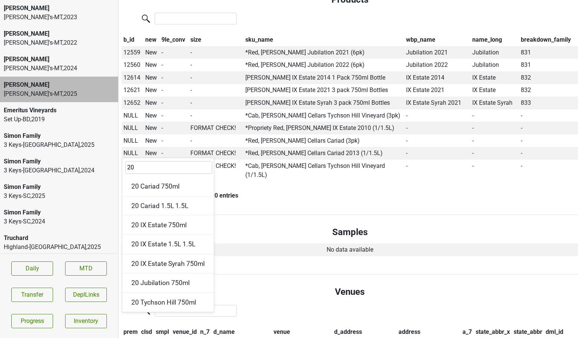
type input "2"
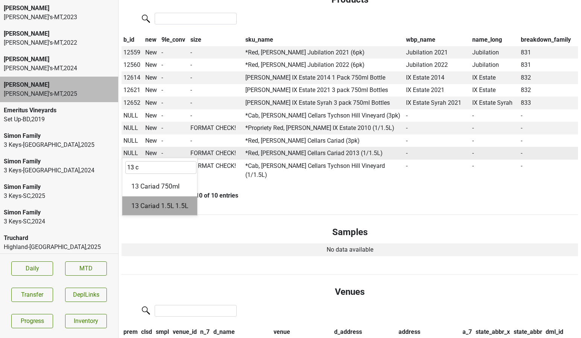
type input "13 c"
click at [145, 197] on div "13 Cariad 1.5L 1.5L" at bounding box center [159, 206] width 75 height 19
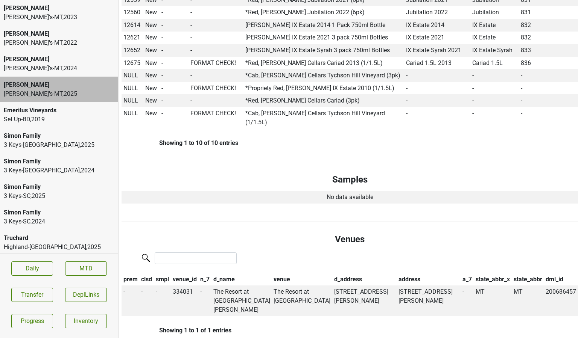
scroll to position [380, 0]
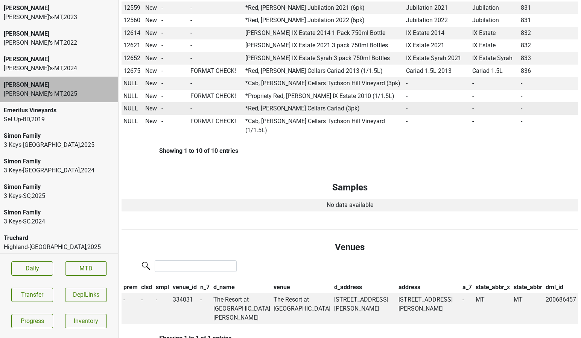
click at [129, 105] on span "NULL" at bounding box center [130, 108] width 15 height 7
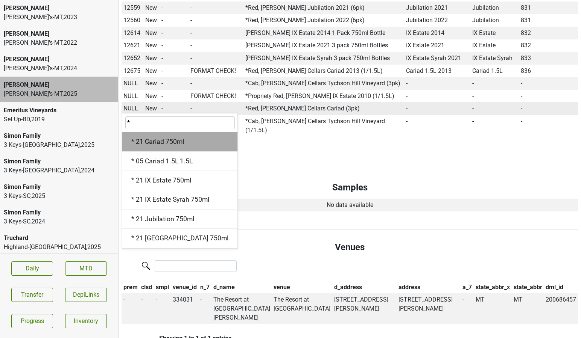
type input "*"
click at [147, 133] on div "* 21 Cariad 750ml" at bounding box center [179, 141] width 115 height 19
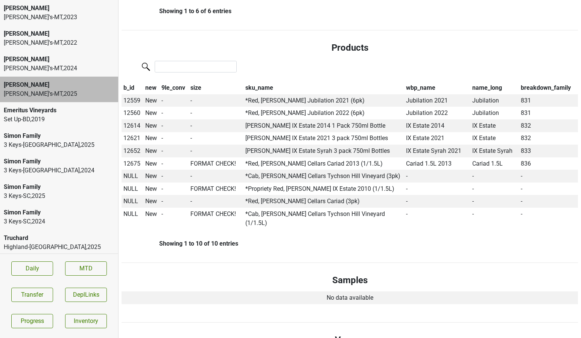
scroll to position [288, 0]
click at [130, 172] on span "NULL" at bounding box center [130, 175] width 15 height 7
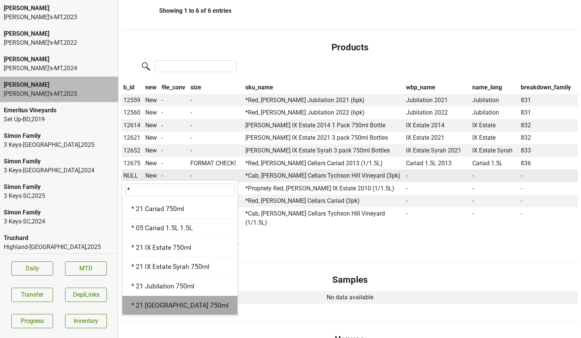
type input "*"
click at [161, 296] on div "* 21 Tychson Hill 750ml" at bounding box center [179, 305] width 115 height 19
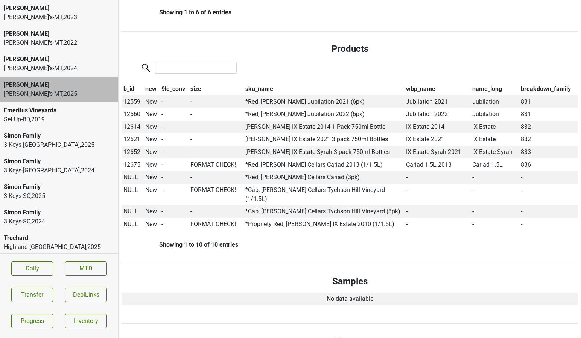
scroll to position [283, 0]
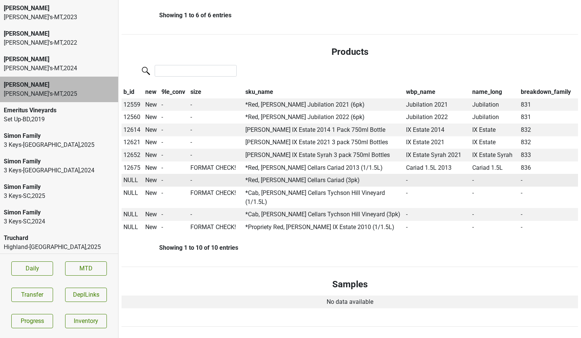
click at [132, 177] on span "NULL" at bounding box center [130, 180] width 15 height 7
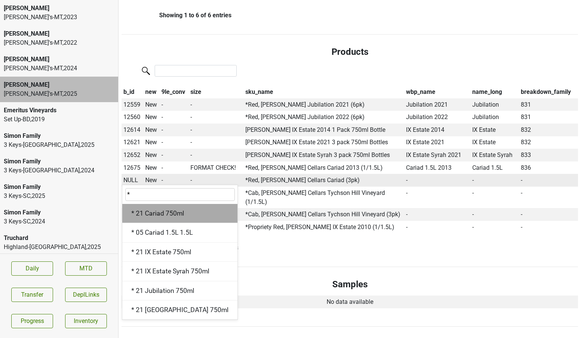
type input "*"
click at [152, 206] on div "* 21 Cariad 750ml" at bounding box center [179, 213] width 115 height 19
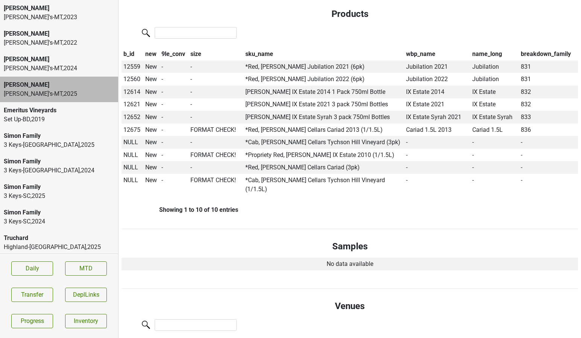
scroll to position [320, 0]
click at [129, 165] on span "NULL" at bounding box center [130, 168] width 15 height 7
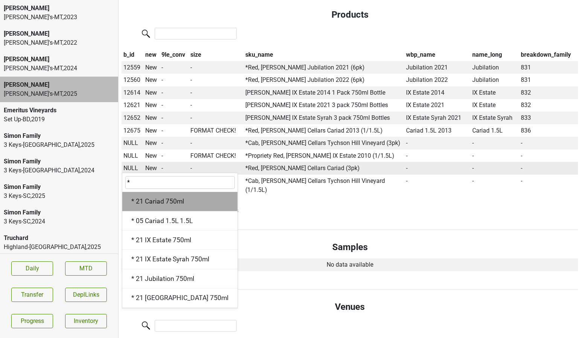
type input "*"
click at [149, 192] on div "* 21 Cariad 750ml" at bounding box center [179, 201] width 115 height 19
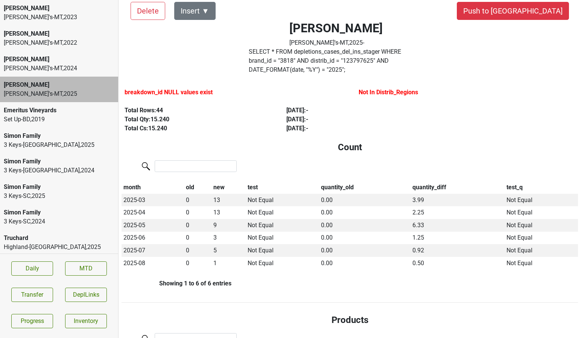
scroll to position [0, 0]
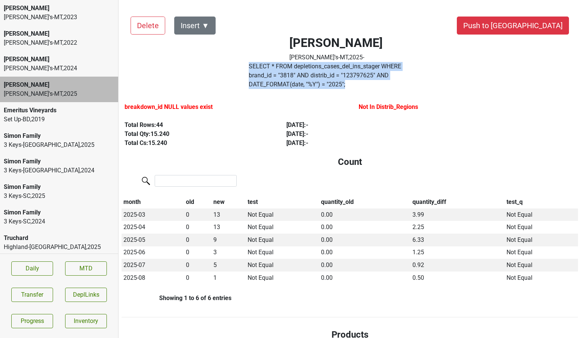
drag, startPoint x: 435, startPoint y: 74, endPoint x: 251, endPoint y: 64, distance: 183.7
click at [251, 64] on div "SELECT * FROM depletions_cases_del_ins_stager WHERE brand_id = " 3818 " AND dis…" at bounding box center [336, 77] width 186 height 30
copy label "SELECT * FROM depletions_cases_del_ins_stager WHERE brand_id = " 3818 " AND dis…"
click at [24, 296] on button "Transfer" at bounding box center [32, 295] width 42 height 14
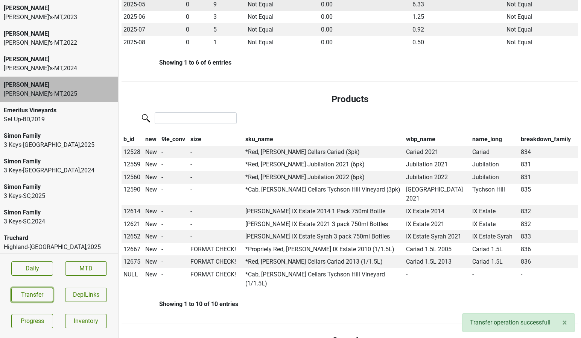
scroll to position [238, 0]
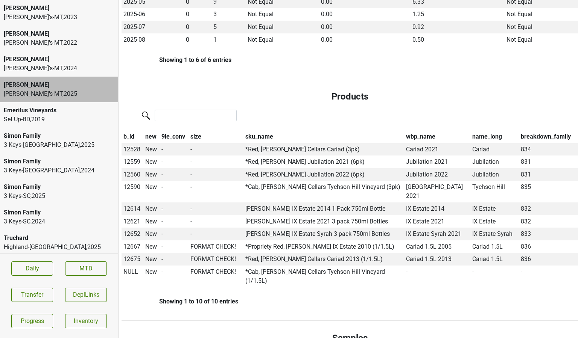
click at [58, 67] on div "George's-MT , 2024" at bounding box center [59, 68] width 111 height 9
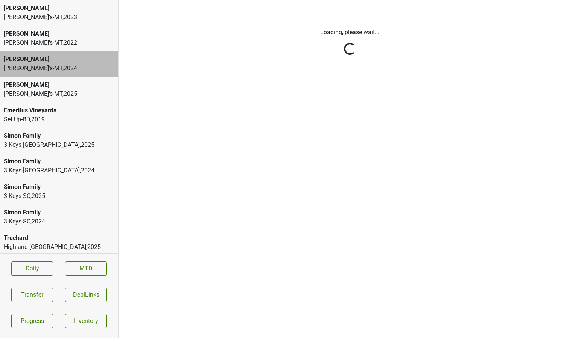
scroll to position [0, 0]
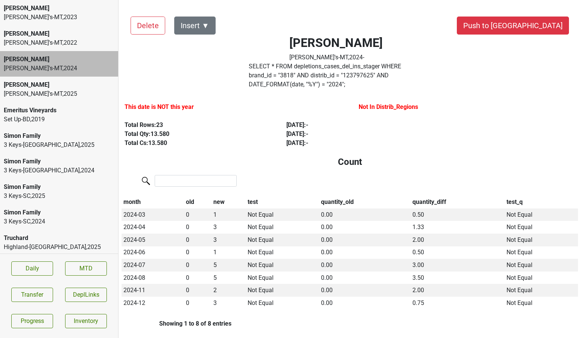
click at [57, 90] on div "George's-MT , 2025" at bounding box center [59, 93] width 111 height 9
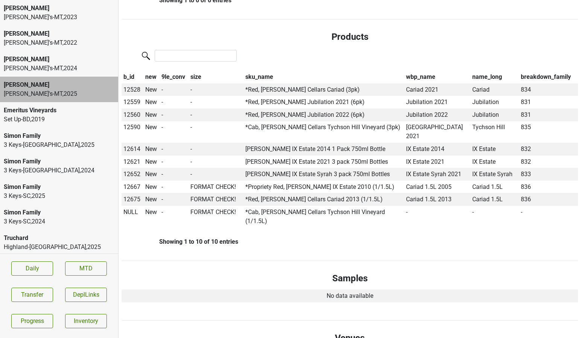
scroll to position [299, 0]
click at [48, 295] on button "Transfer" at bounding box center [32, 295] width 42 height 14
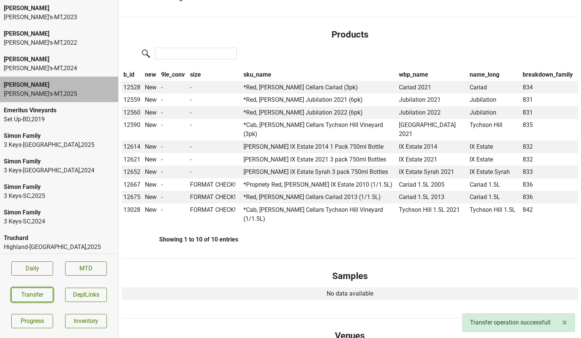
scroll to position [306, 0]
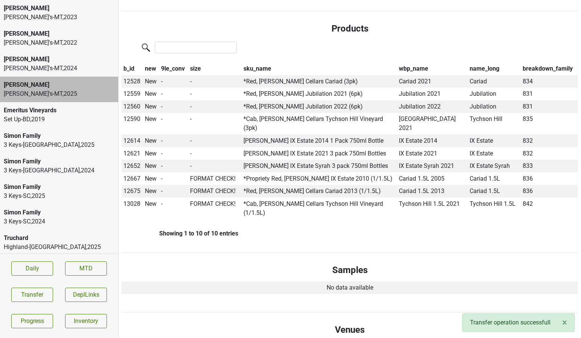
click at [38, 58] on div "Colgin" at bounding box center [59, 59] width 111 height 9
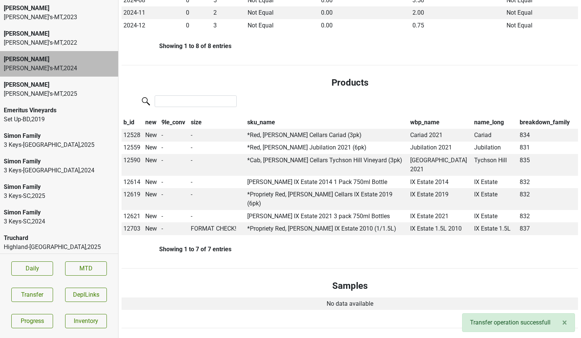
scroll to position [287, 0]
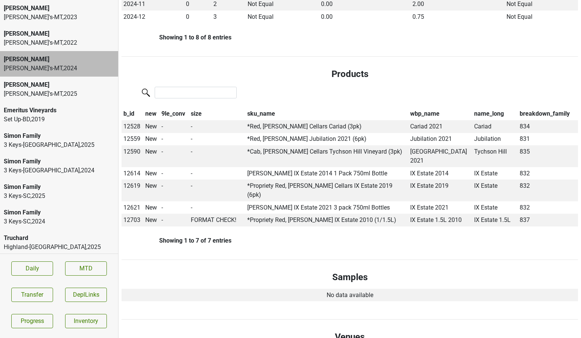
click at [59, 86] on div "Colgin" at bounding box center [59, 84] width 111 height 9
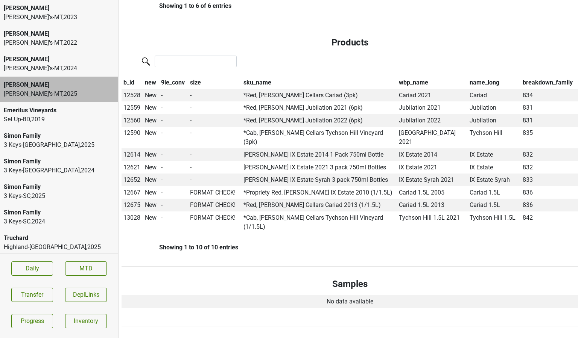
scroll to position [293, 0]
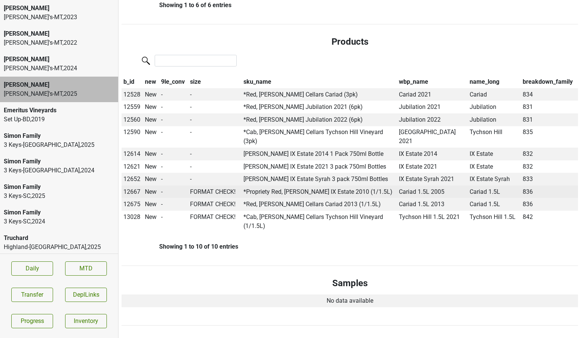
click at [136, 188] on span "12667" at bounding box center [131, 191] width 17 height 7
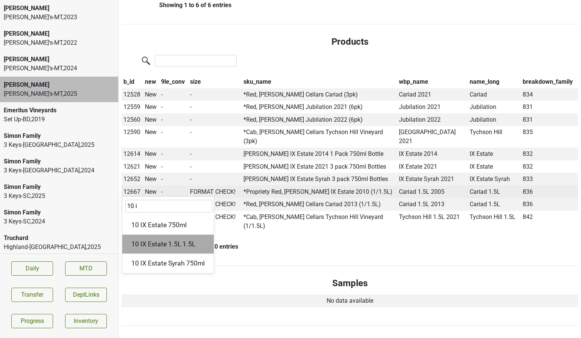
type input "10 i"
click at [167, 235] on div "10 IX Estate 1.5L 1.5L" at bounding box center [167, 244] width 91 height 19
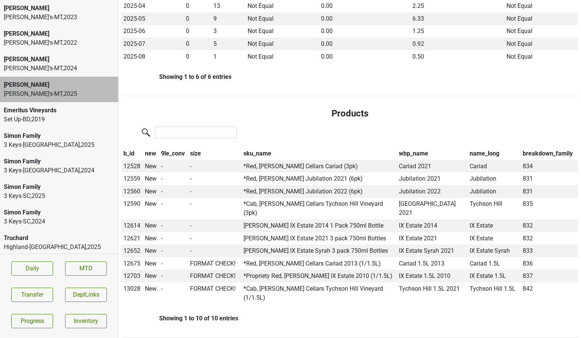
scroll to position [0, 0]
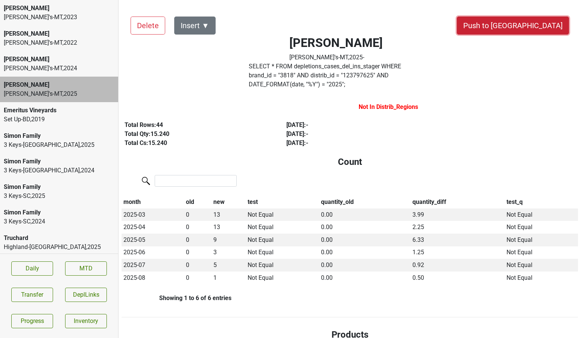
click at [538, 25] on button "Push to DC" at bounding box center [512, 26] width 112 height 18
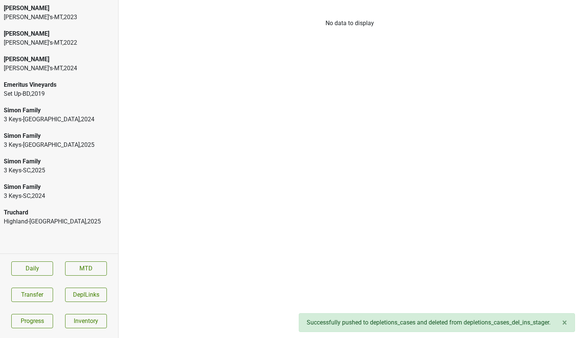
click at [32, 67] on div "George's-MT , 2024" at bounding box center [59, 68] width 111 height 9
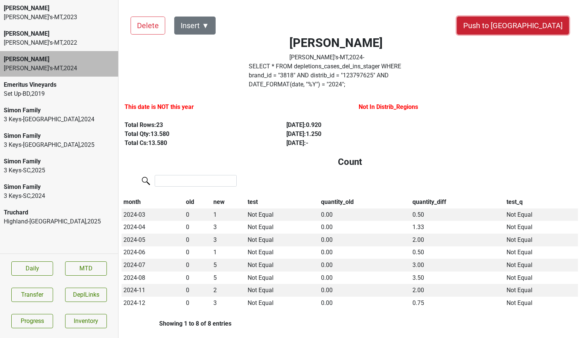
click at [534, 25] on button "Push to DC" at bounding box center [512, 26] width 112 height 18
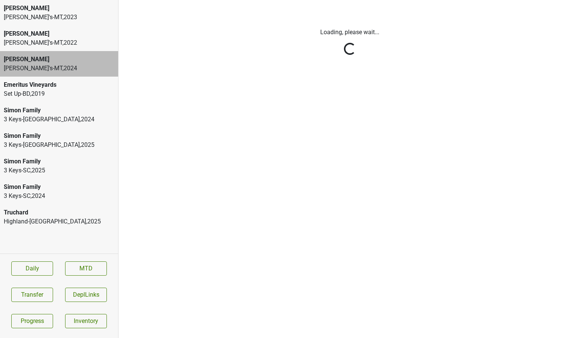
click at [36, 0] on html "Colgin George's-MT , 2023 Colgin George's-MT , 2022 Colgin George's-MT , 2024 E…" at bounding box center [290, 0] width 581 height 0
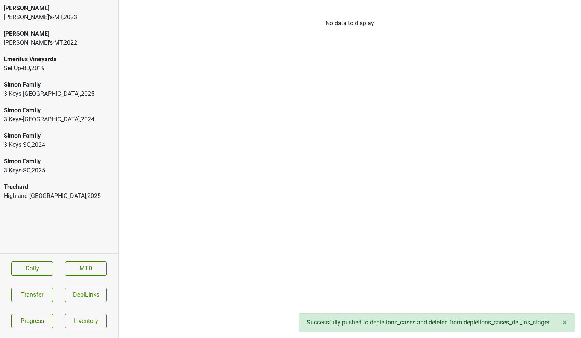
click at [36, 17] on div "George's-MT , 2023" at bounding box center [59, 17] width 111 height 9
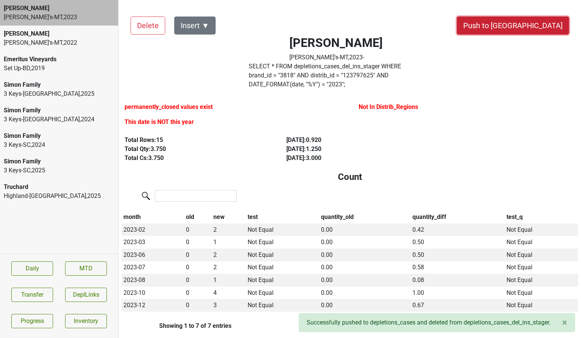
click at [533, 24] on button "Push to DC" at bounding box center [512, 26] width 112 height 18
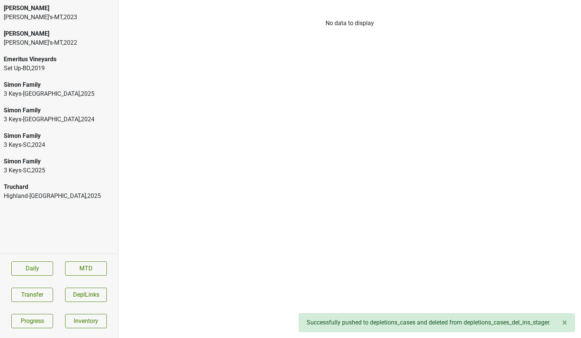
click at [32, 19] on div "George's-MT , 2023" at bounding box center [59, 17] width 111 height 9
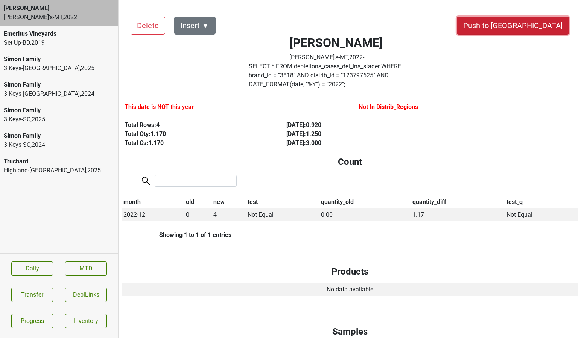
click at [540, 27] on button "Push to DC" at bounding box center [512, 26] width 112 height 18
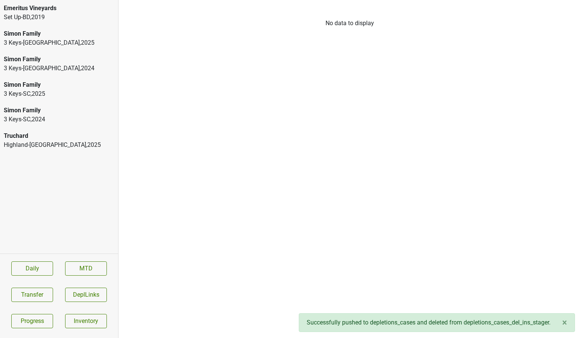
click at [43, 143] on div "Highland-CT , 2025" at bounding box center [59, 145] width 111 height 9
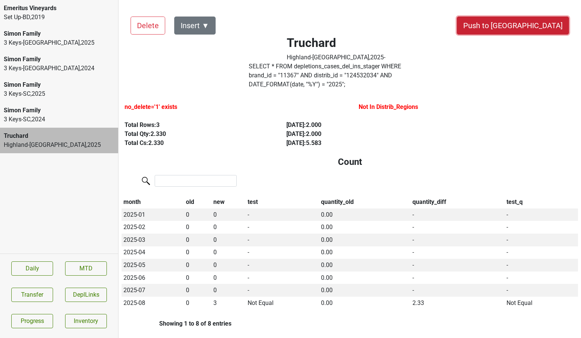
click at [530, 30] on button "Push to DC" at bounding box center [512, 26] width 112 height 18
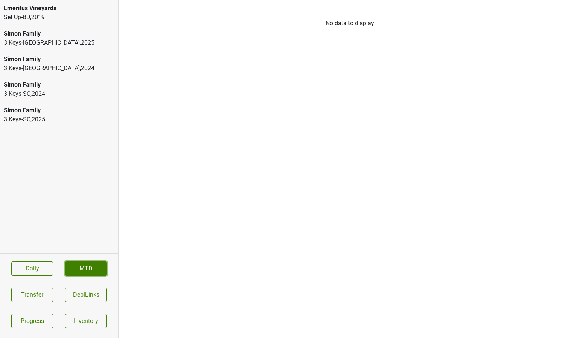
click at [74, 273] on link "MTD" at bounding box center [86, 269] width 42 height 14
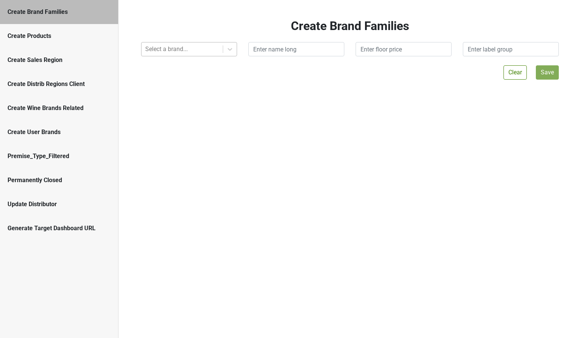
click at [170, 54] on div at bounding box center [182, 49] width 74 height 11
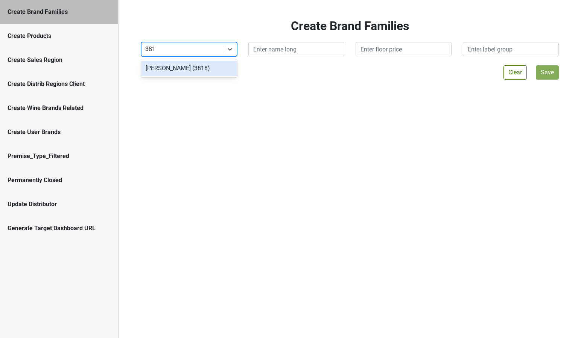
type input "3818"
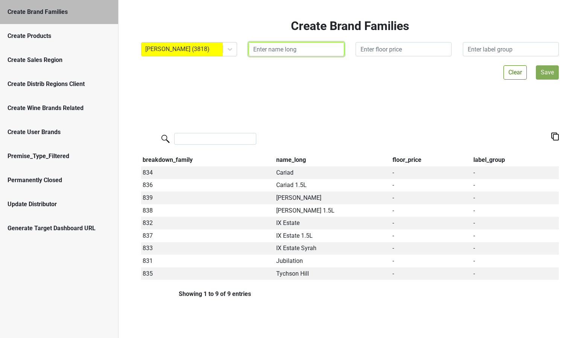
click at [273, 52] on input "text" at bounding box center [296, 49] width 96 height 14
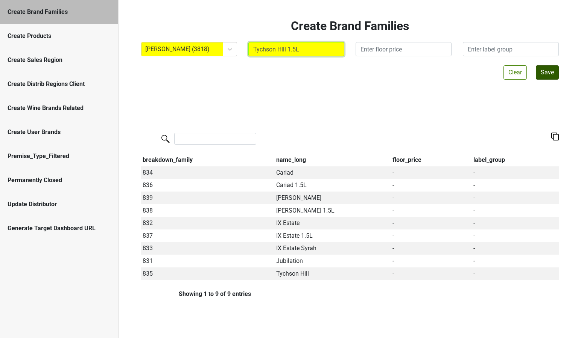
type input "Tychson Hill 1.5L"
click at [554, 71] on button "Save" at bounding box center [546, 72] width 23 height 14
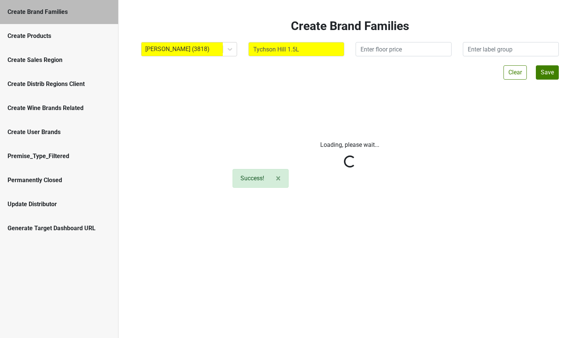
click at [39, 31] on div "Create Products" at bounding box center [59, 36] width 118 height 24
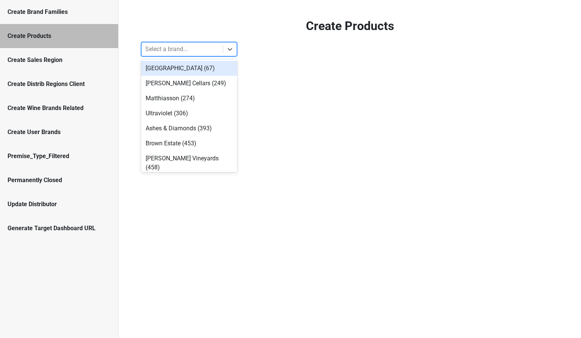
click at [154, 49] on div at bounding box center [182, 49] width 74 height 11
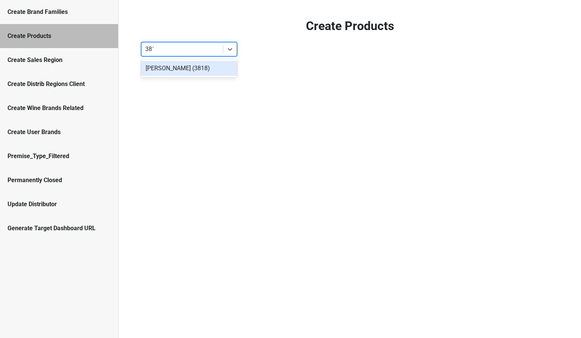
type input "3818"
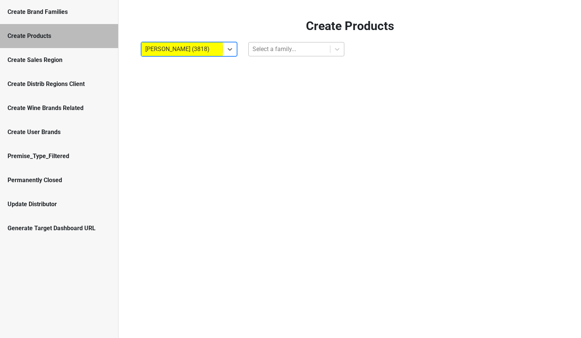
click at [270, 46] on div at bounding box center [289, 49] width 74 height 11
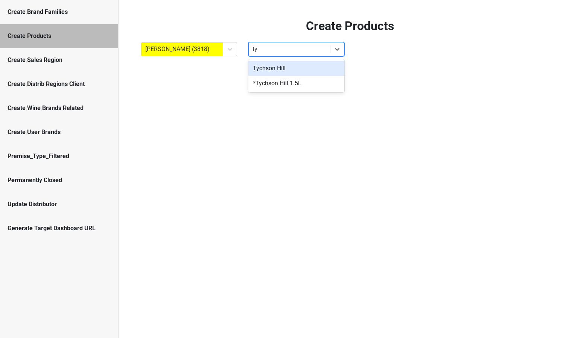
type input "tyc"
click at [288, 83] on div "*Tychson Hill 1.5L" at bounding box center [296, 83] width 96 height 15
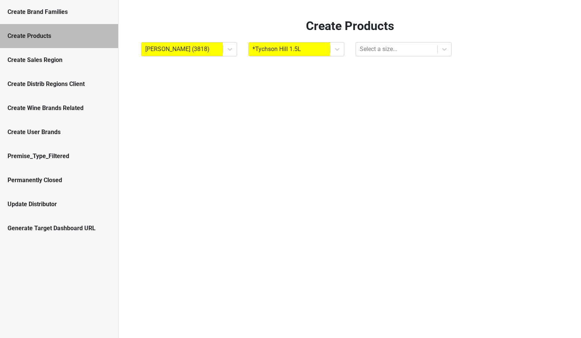
click at [363, 58] on div "Create Products Colgin (3818) *Tychson Hill 1.5L Select a size..." at bounding box center [349, 169] width 462 height 338
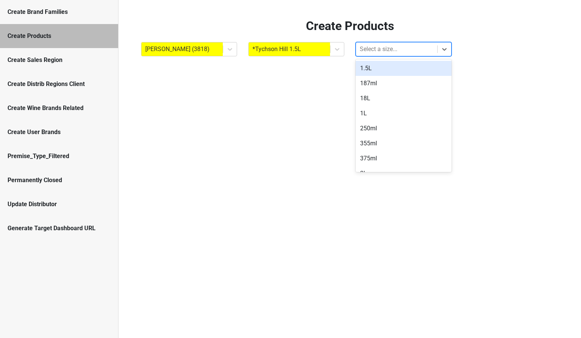
click at [363, 54] on div at bounding box center [396, 49] width 74 height 11
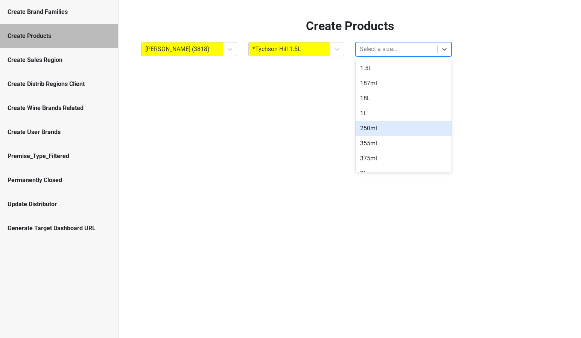
scroll to position [1, 0]
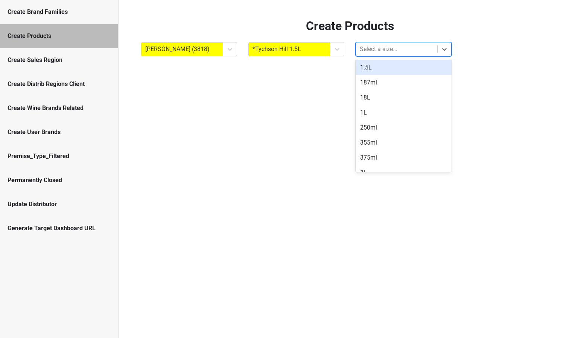
click at [367, 68] on div "1.5L" at bounding box center [403, 67] width 96 height 15
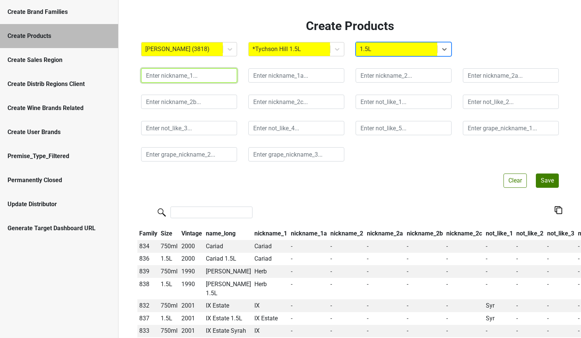
click at [204, 75] on input "text" at bounding box center [189, 75] width 96 height 14
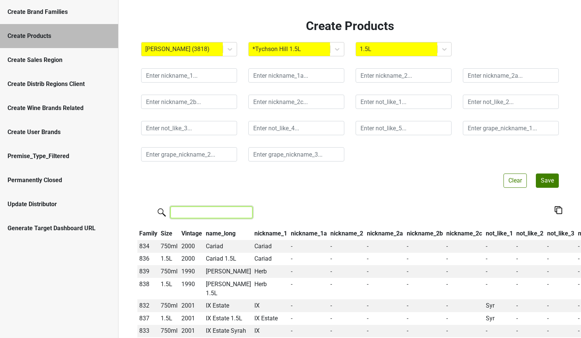
click at [190, 216] on input "search" at bounding box center [211, 213] width 82 height 12
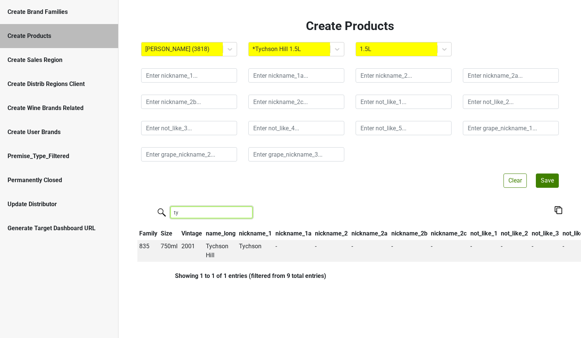
type input "ty"
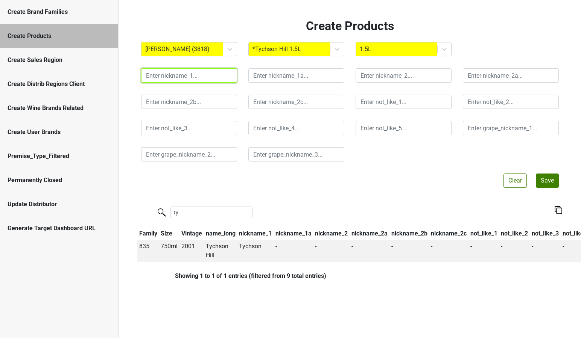
click at [163, 78] on input "text" at bounding box center [189, 75] width 96 height 14
type input "Tychson"
click at [546, 183] on button "Save" at bounding box center [546, 181] width 23 height 14
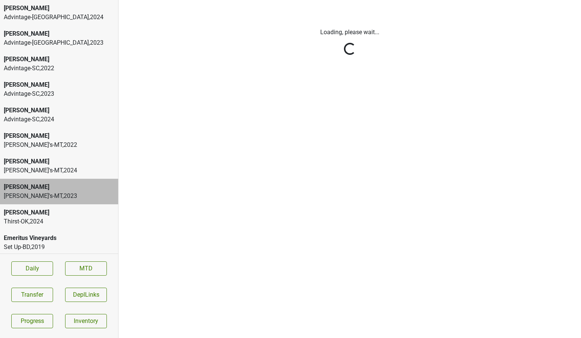
scroll to position [130, 0]
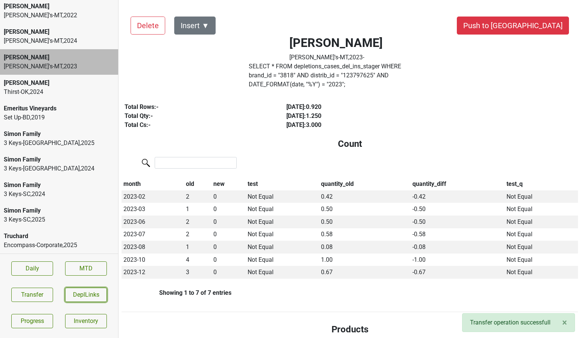
click at [73, 294] on button "DeplLinks" at bounding box center [86, 295] width 42 height 14
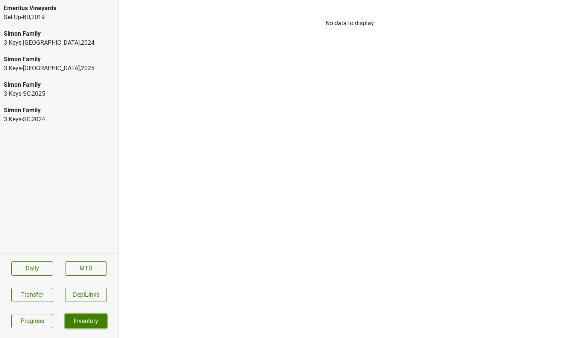
click at [76, 323] on link "Inventory" at bounding box center [86, 321] width 42 height 14
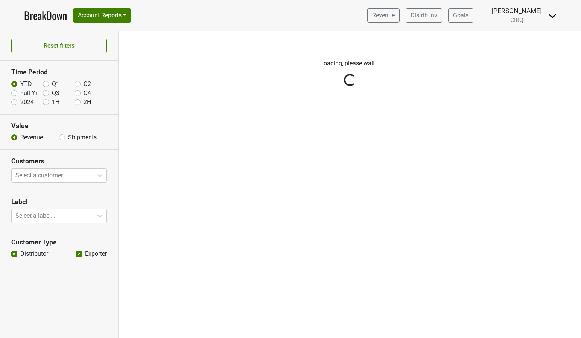
click at [552, 15] on img at bounding box center [551, 15] width 9 height 9
click at [529, 56] on link "Logout" at bounding box center [526, 55] width 59 height 12
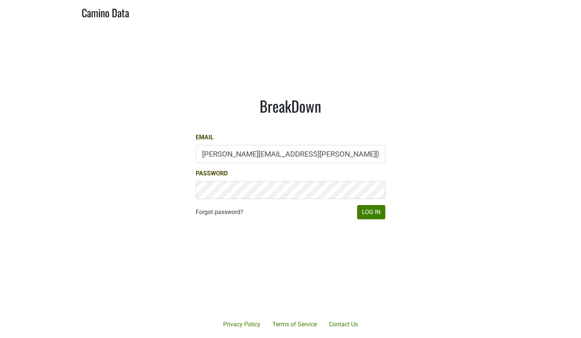
click at [281, 158] on input "[PERSON_NAME][EMAIL_ADDRESS][PERSON_NAME][DOMAIN_NAME]" at bounding box center [291, 154] width 190 height 18
type input "[PERSON_NAME][EMAIL_ADDRESS][DOMAIN_NAME]"
click at [372, 212] on button "Log In" at bounding box center [371, 212] width 28 height 14
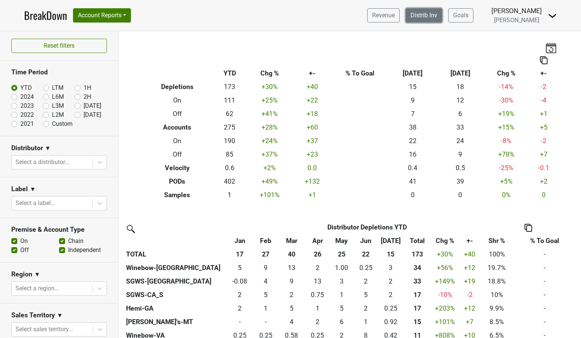
click at [431, 14] on link "Distrib Inv" at bounding box center [423, 15] width 36 height 14
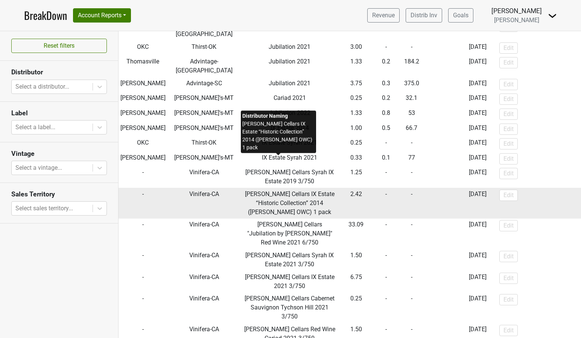
scroll to position [198, 0]
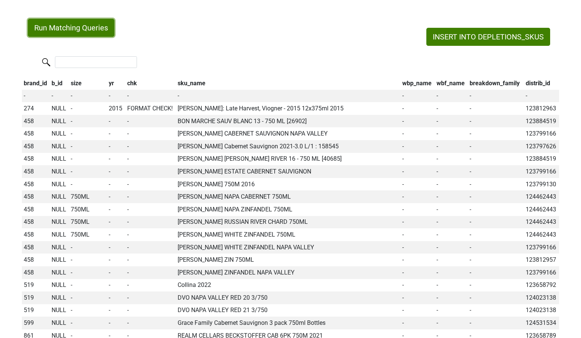
click at [93, 26] on button "Run Matching Queries" at bounding box center [71, 28] width 86 height 18
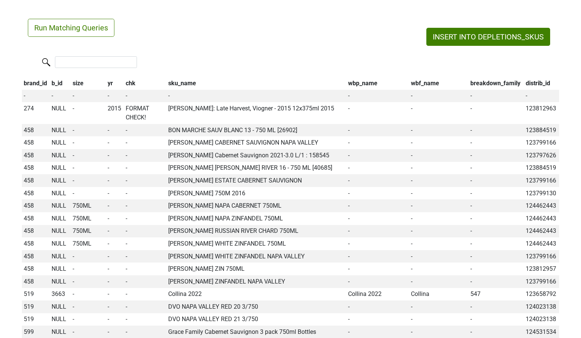
click at [356, 84] on th "wbp_name" at bounding box center [377, 83] width 63 height 13
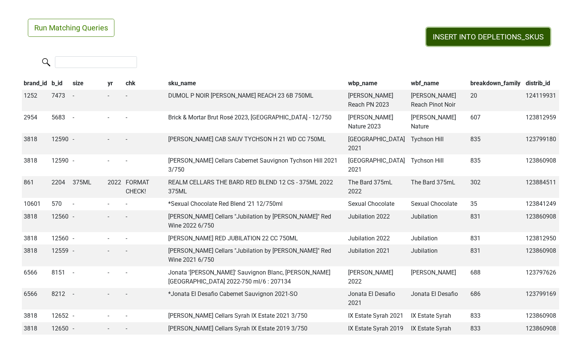
click at [440, 34] on button "INSERT INTO DEPLETIONS_SKUS" at bounding box center [488, 37] width 124 height 18
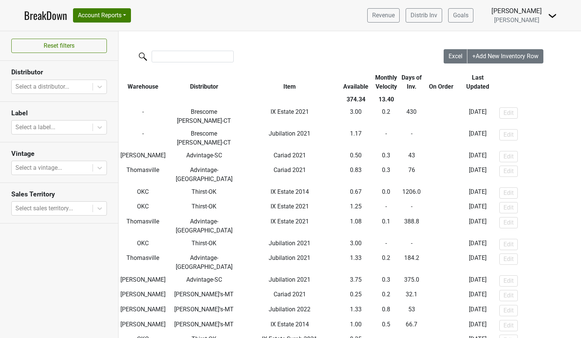
click at [40, 21] on link "BreakDown" at bounding box center [45, 16] width 43 height 16
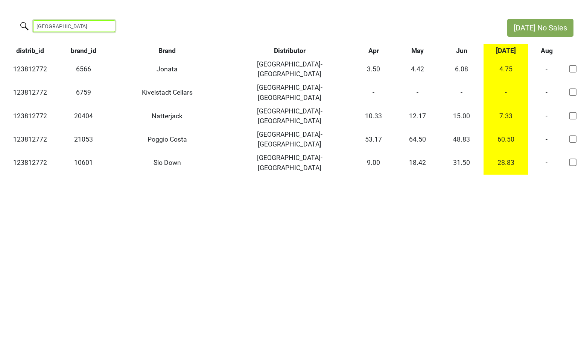
drag, startPoint x: 70, startPoint y: 25, endPoint x: -8, endPoint y: 16, distance: 78.4
click at [0, 16] on html "Jul No Sales vine street distrib_id brand_id Brand Distributor Apr May Jun Jul …" at bounding box center [290, 97] width 581 height 194
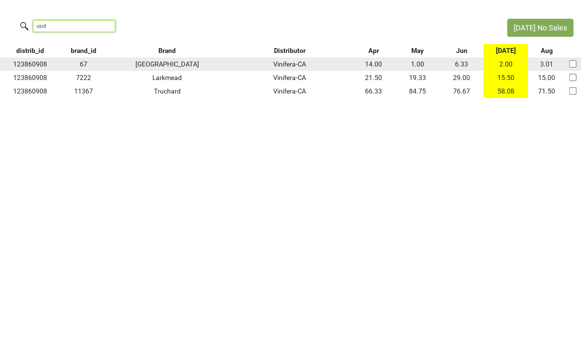
type input "vinif"
click at [30, 65] on td "123860908" at bounding box center [30, 65] width 60 height 14
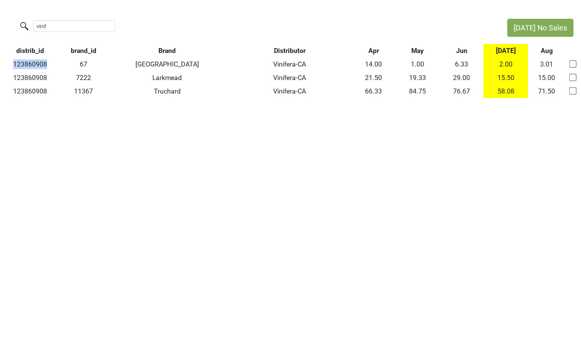
copy td "123860908"
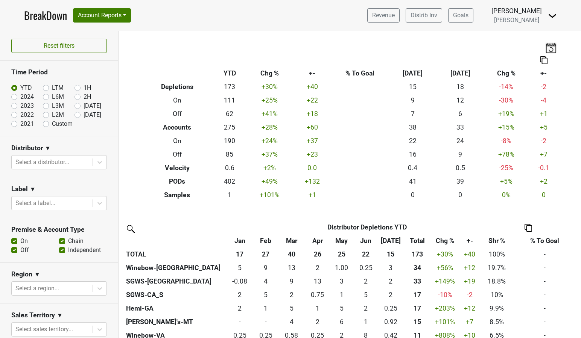
click at [126, 232] on img at bounding box center [130, 229] width 12 height 12
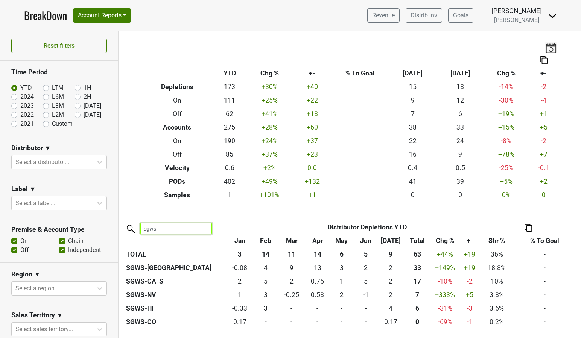
type input "sgws"
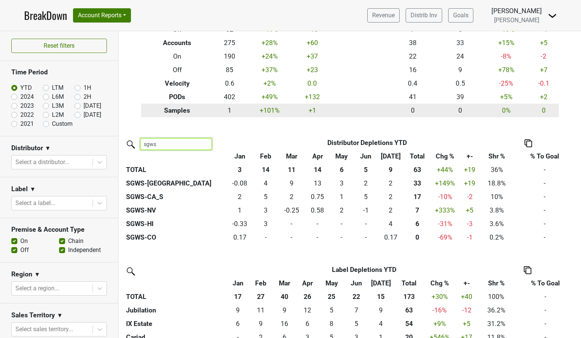
scroll to position [86, 0]
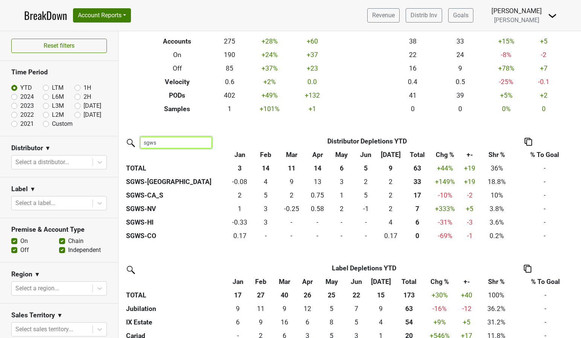
drag, startPoint x: 184, startPoint y: 140, endPoint x: 118, endPoint y: 139, distance: 66.6
click at [118, 139] on div "Reset filters Time Period YTD LTM 1H 2024 L6M 2H 2023 L3M Jul '25 2022 L2M Aug …" at bounding box center [290, 184] width 581 height 307
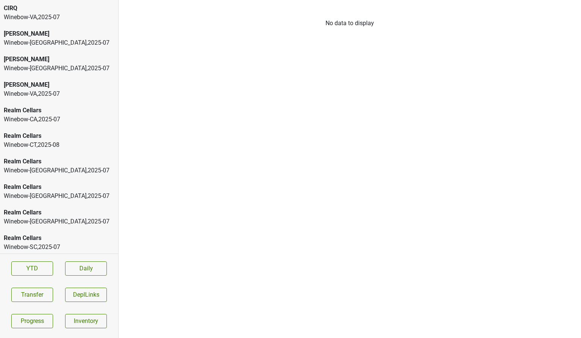
click at [78, 17] on div "Winebow-[GEOGRAPHIC_DATA] , 2025 - 07" at bounding box center [59, 17] width 111 height 9
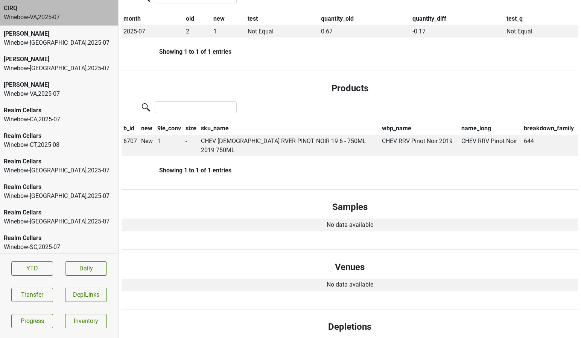
scroll to position [331, 0]
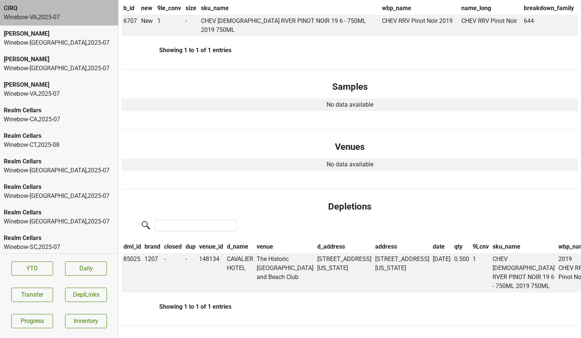
click at [91, 45] on div "Winebow-[GEOGRAPHIC_DATA] , 2025 - 07" at bounding box center [59, 42] width 111 height 9
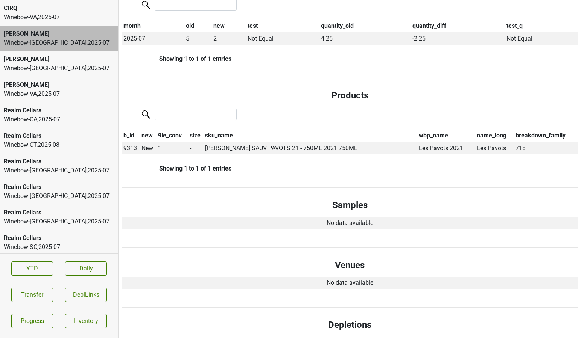
scroll to position [361, 0]
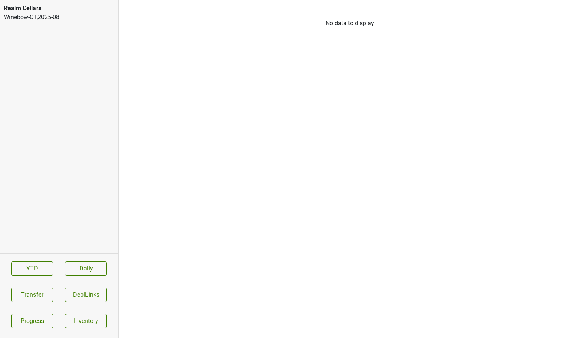
click at [61, 14] on div "Winebow-CT , 2025 - 08" at bounding box center [59, 17] width 111 height 9
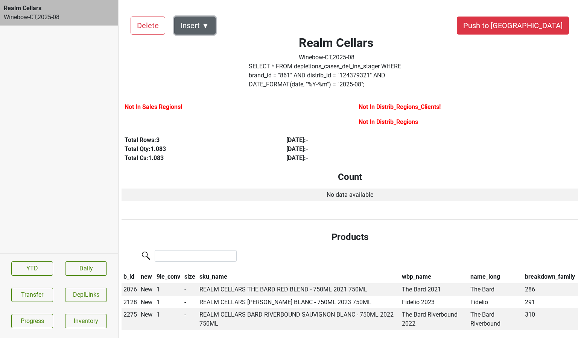
click at [205, 23] on button "Insert ▼" at bounding box center [194, 26] width 41 height 18
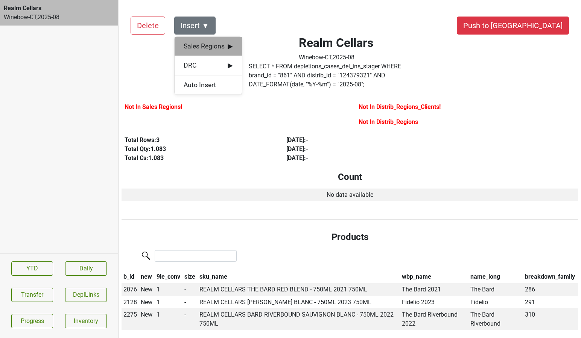
click at [203, 43] on span "Sales Regions ▶" at bounding box center [207, 46] width 49 height 10
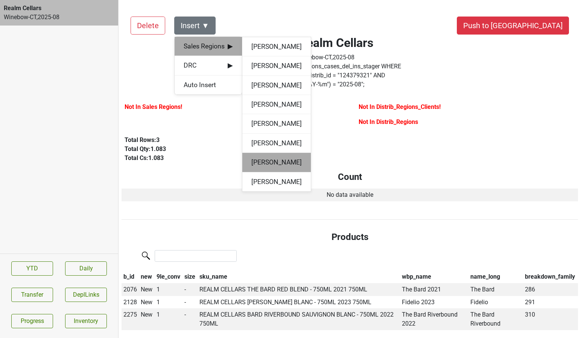
click at [270, 161] on div "Maureen Capista" at bounding box center [276, 162] width 68 height 19
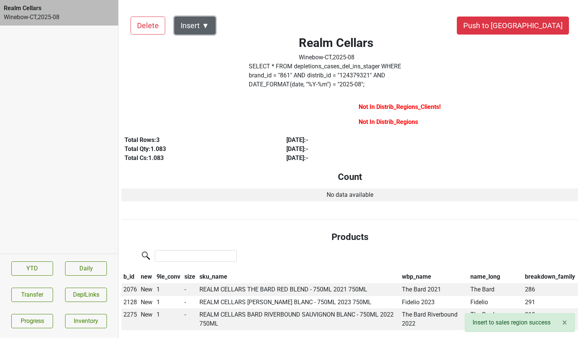
click at [204, 26] on button "Insert ▼" at bounding box center [194, 26] width 41 height 18
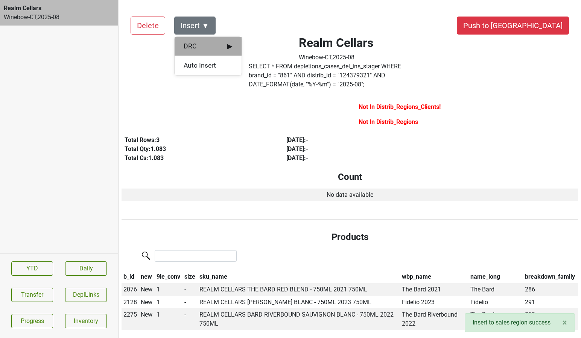
click at [209, 48] on span "DRC ▶" at bounding box center [207, 46] width 49 height 10
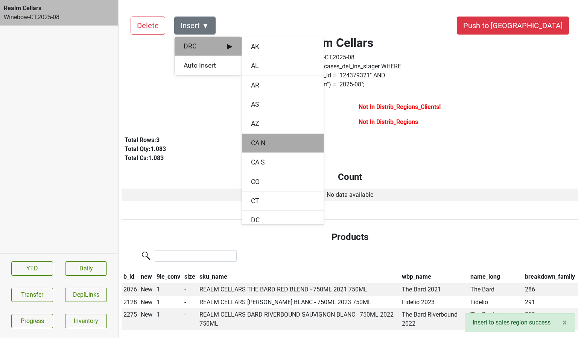
scroll to position [13, 0]
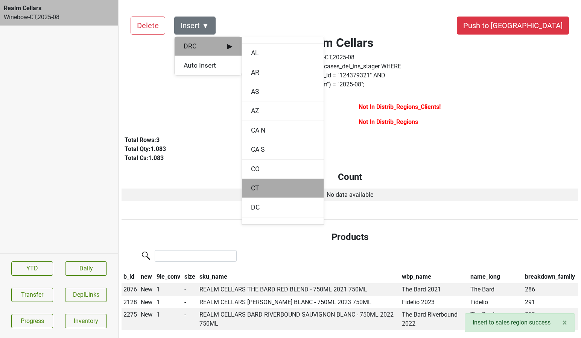
click at [256, 184] on div "CT" at bounding box center [283, 188] width 82 height 19
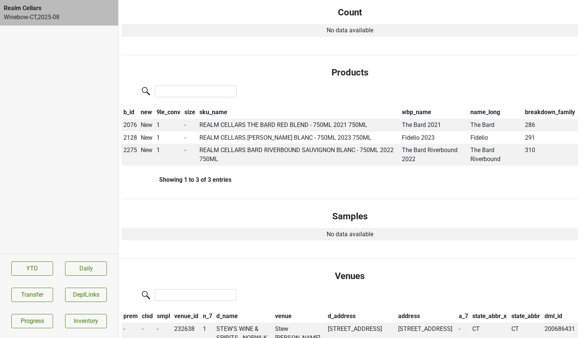
scroll to position [0, 0]
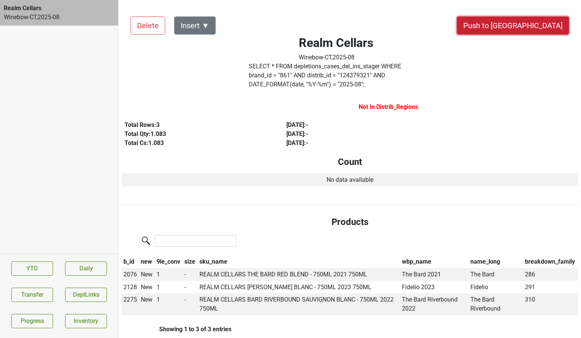
click at [529, 27] on button "Push to DC" at bounding box center [512, 26] width 112 height 18
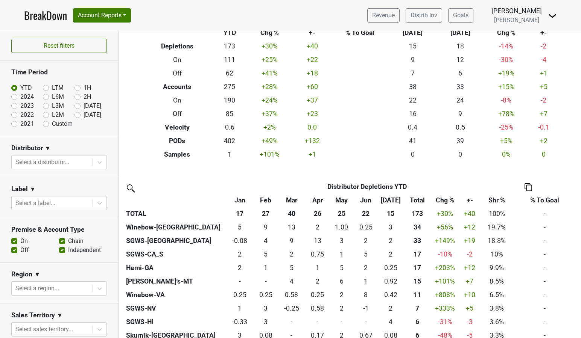
scroll to position [42, 0]
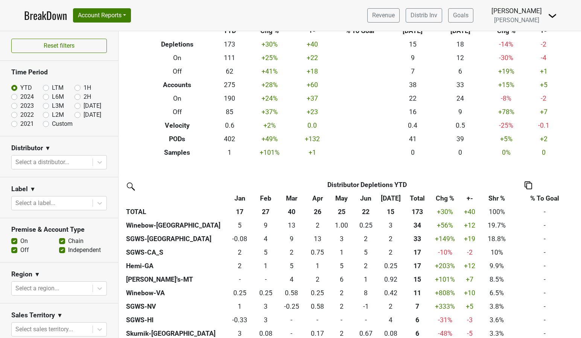
click at [83, 114] on label "Aug '25" at bounding box center [92, 115] width 18 height 9
click at [77, 114] on input "Aug '25" at bounding box center [89, 115] width 30 height 8
radio input "true"
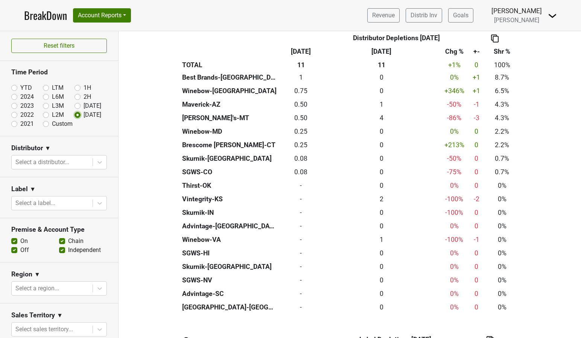
scroll to position [250, 0]
